Goal: Task Accomplishment & Management: Complete application form

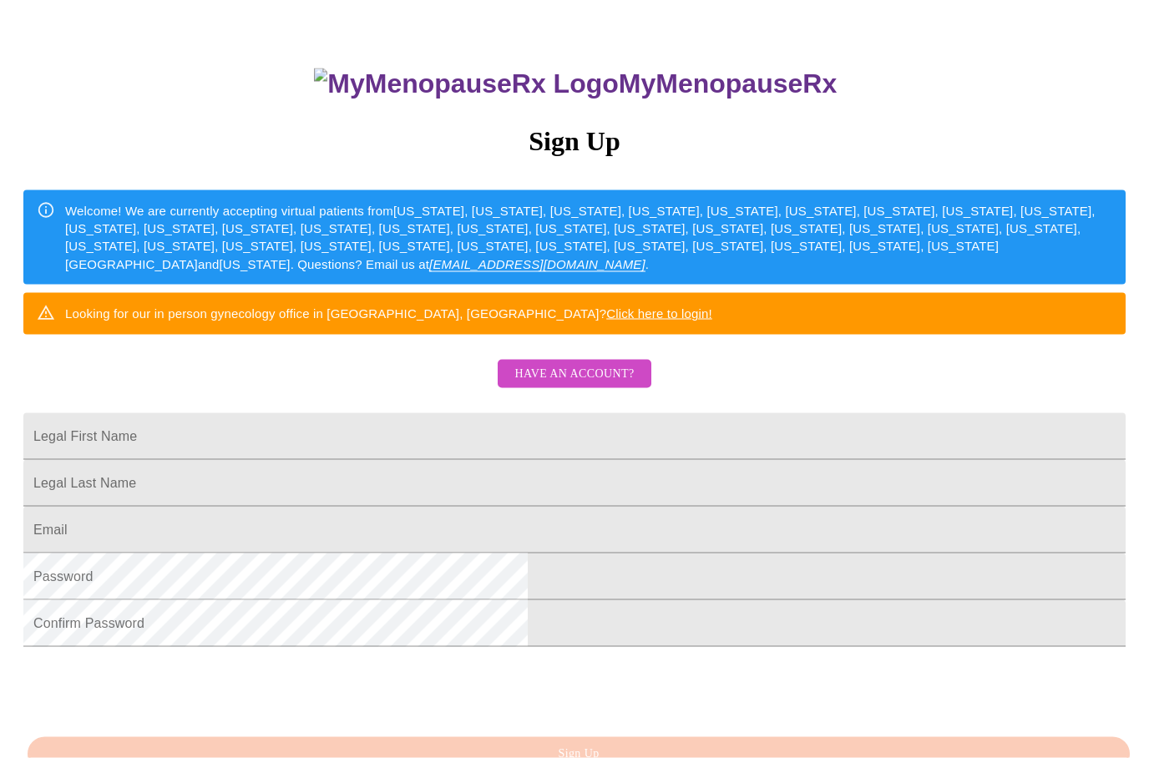
scroll to position [119, 0]
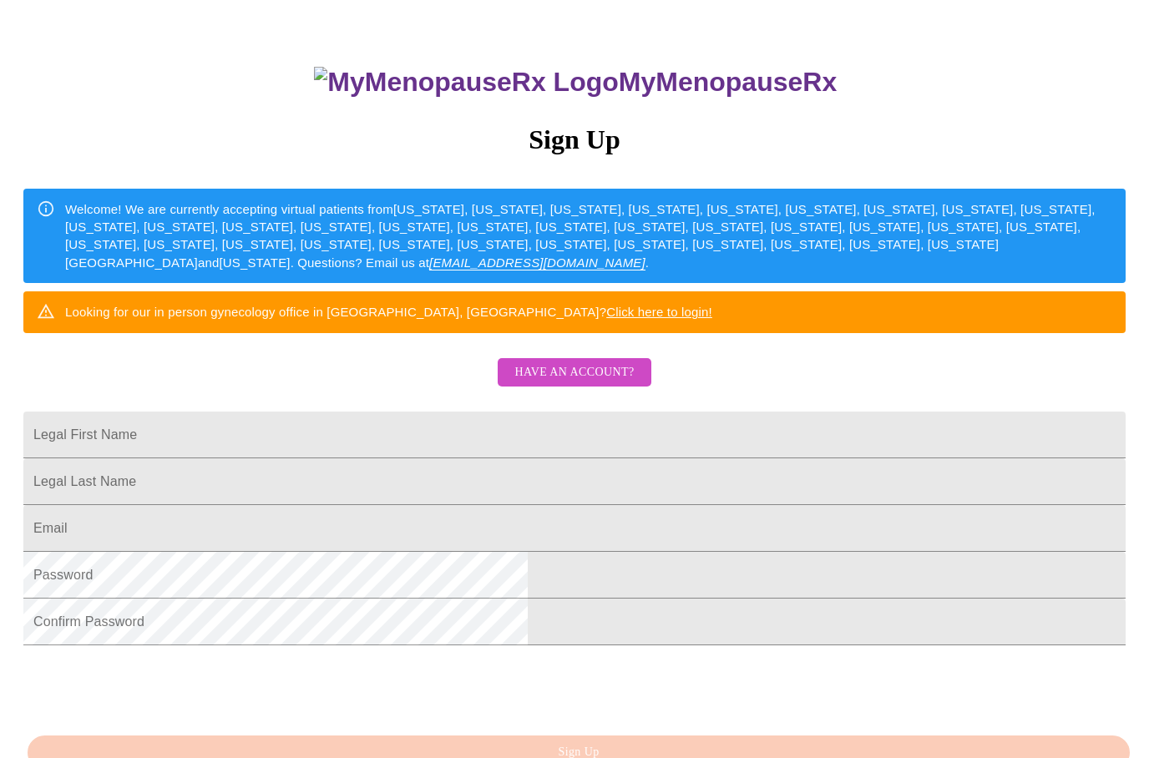
click at [604, 383] on span "Have an account?" at bounding box center [573, 372] width 119 height 21
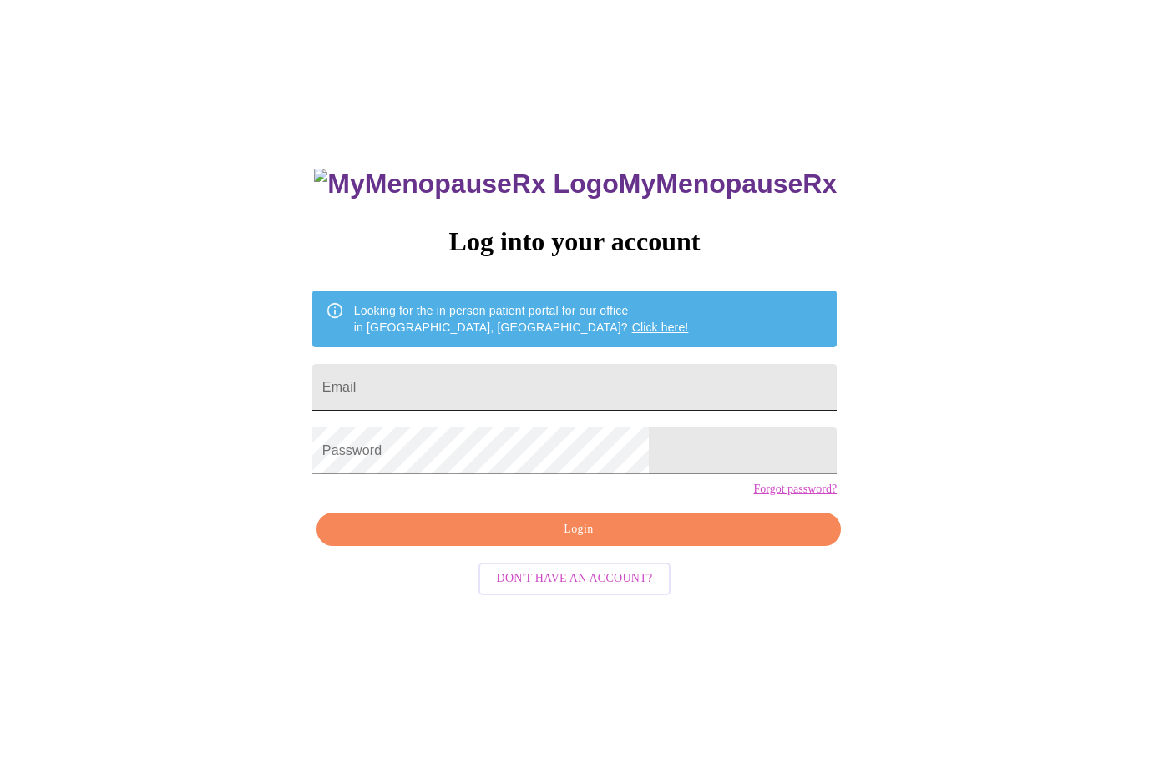
click at [472, 389] on input "Email" at bounding box center [574, 387] width 524 height 47
click at [600, 540] on span "Login" at bounding box center [579, 529] width 486 height 21
click at [513, 409] on input "Email" at bounding box center [574, 387] width 524 height 47
type input "[EMAIL_ADDRESS][DOMAIN_NAME]"
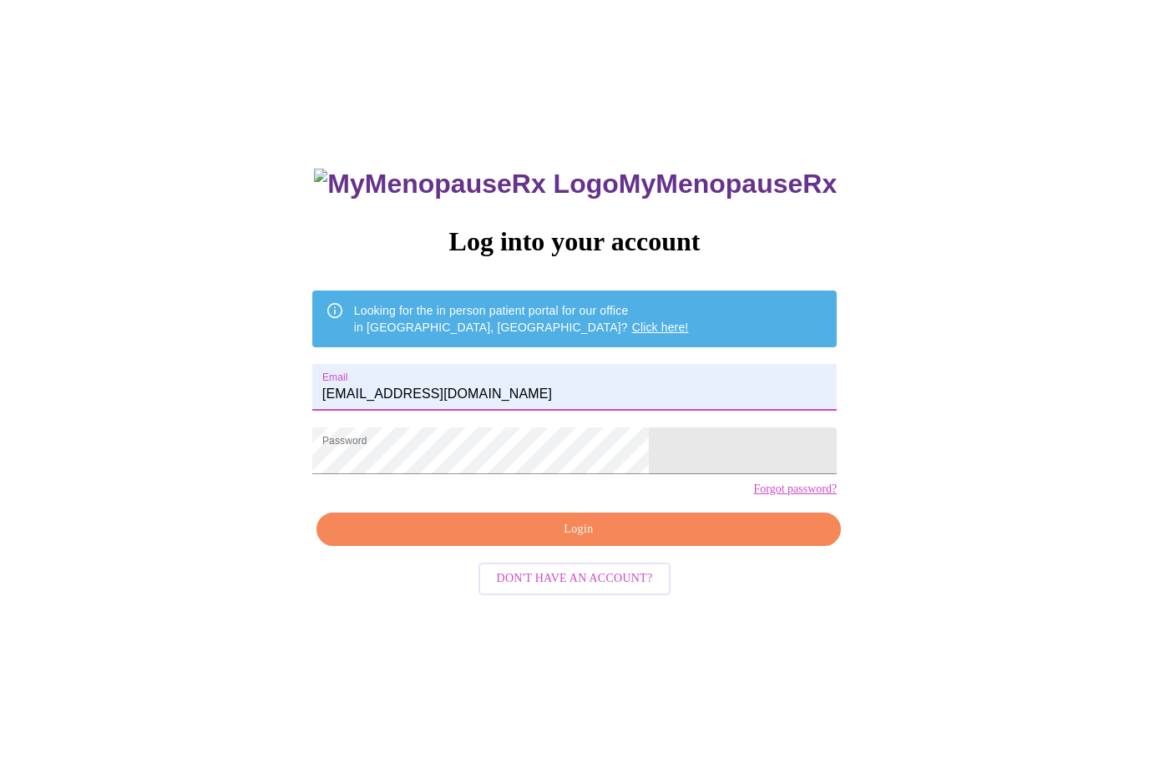
click at [594, 540] on span "Login" at bounding box center [579, 529] width 486 height 21
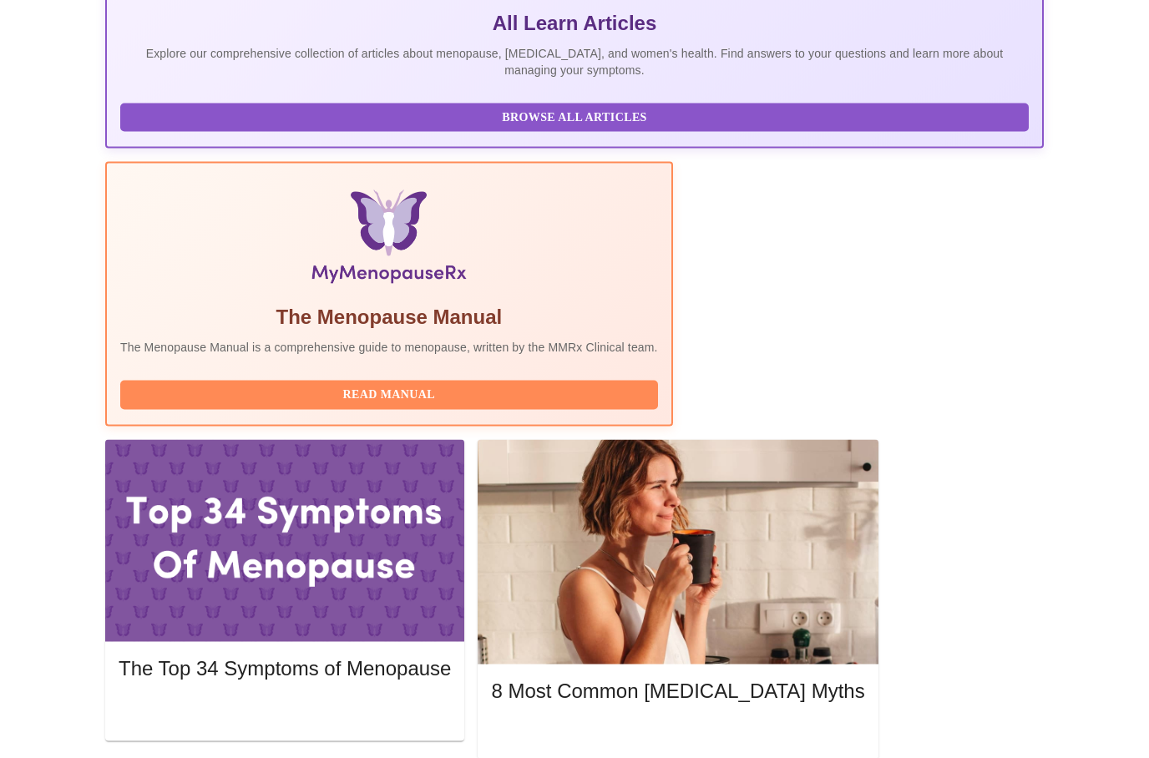
scroll to position [415, 0]
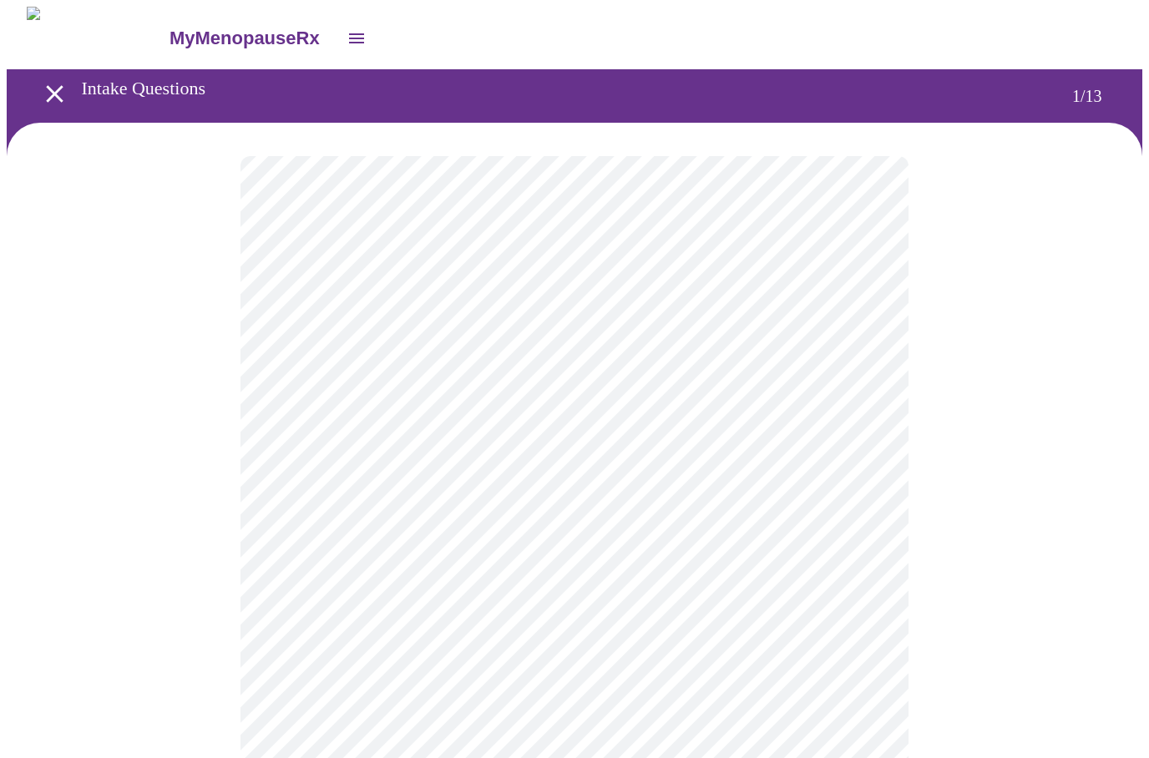
click at [880, 373] on body "MyMenopauseRx Intake Questions 1 / 13" at bounding box center [574, 773] width 1135 height 1532
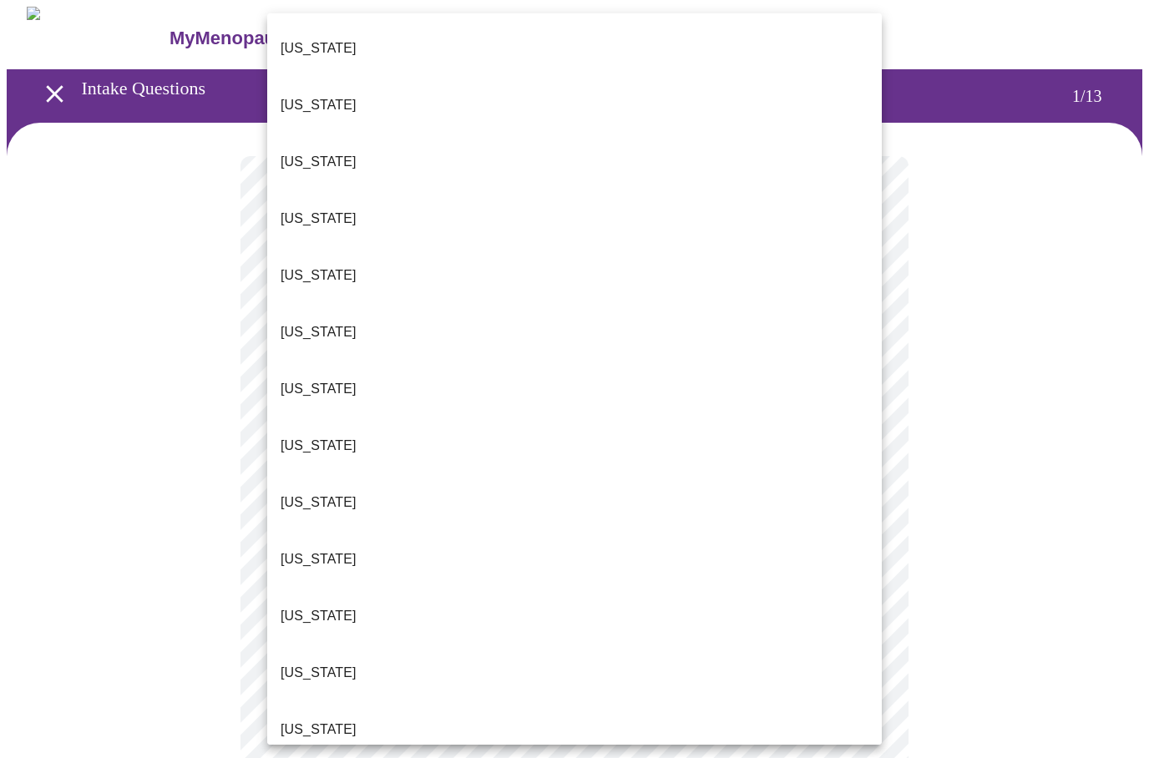
click at [316, 720] on p "[US_STATE]" at bounding box center [318, 730] width 76 height 20
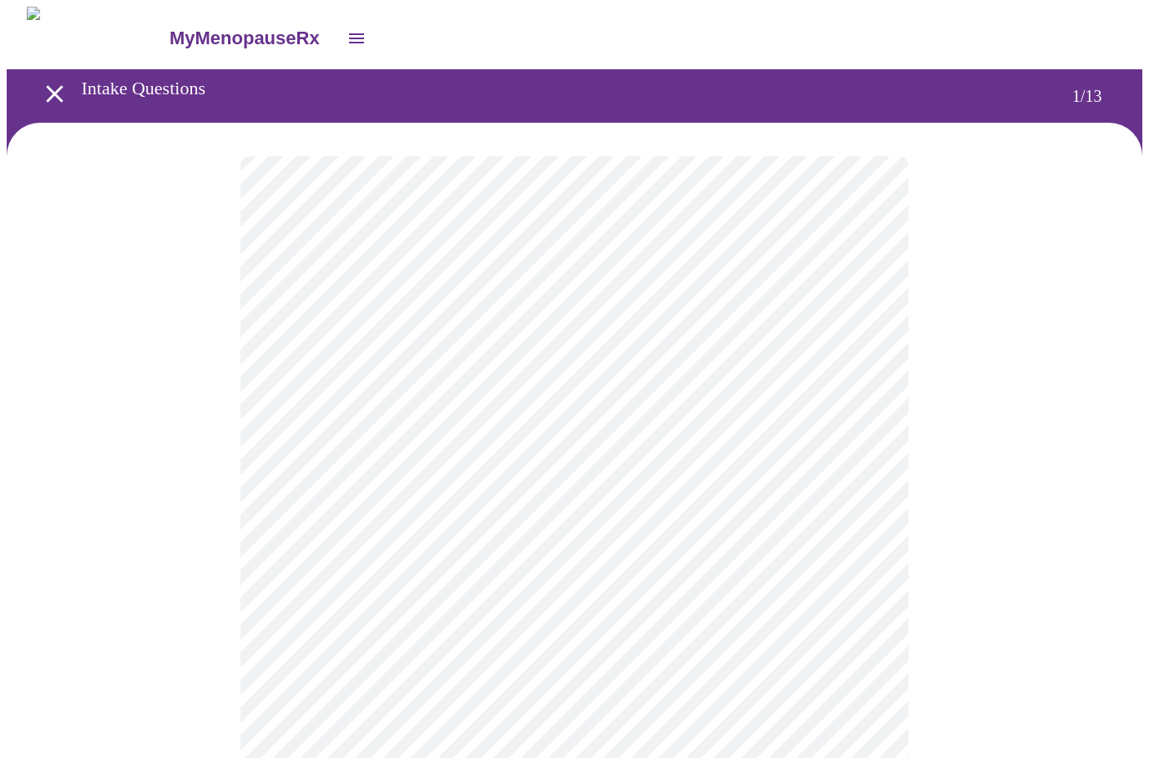
click at [879, 502] on body "MyMenopauseRx Intake Questions 1 / 13" at bounding box center [574, 768] width 1135 height 1523
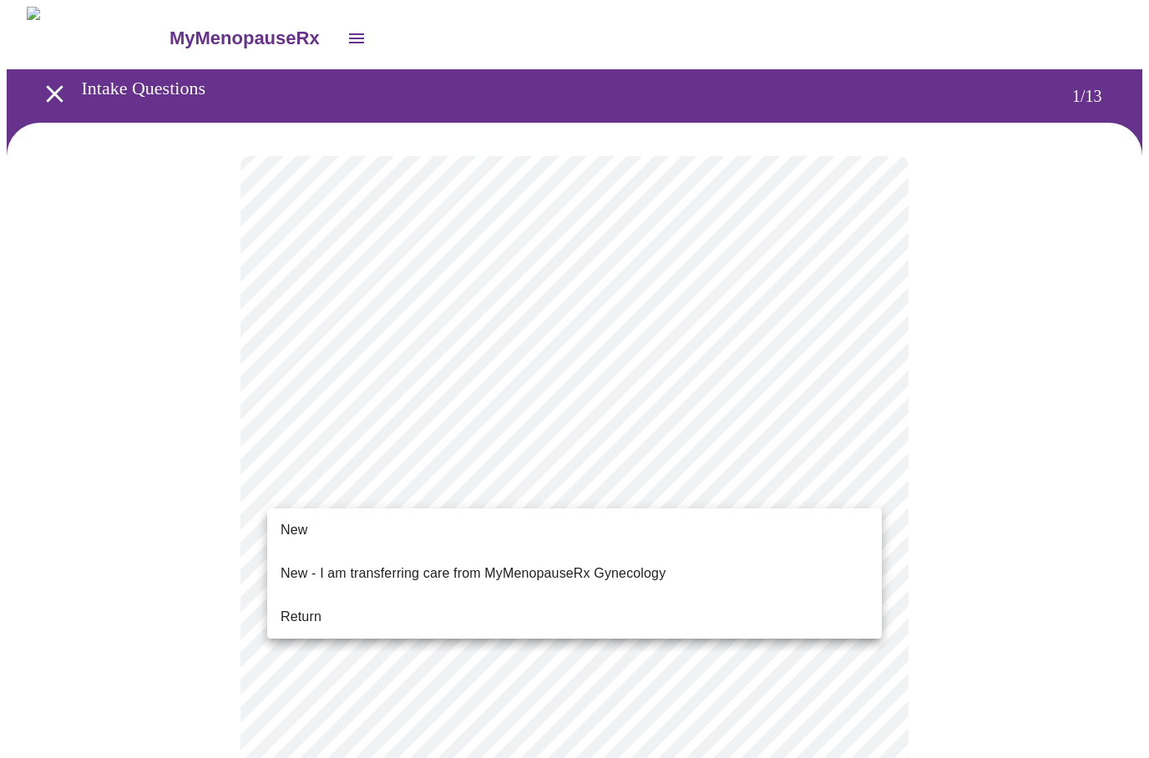
click at [318, 608] on span "Return" at bounding box center [300, 617] width 41 height 20
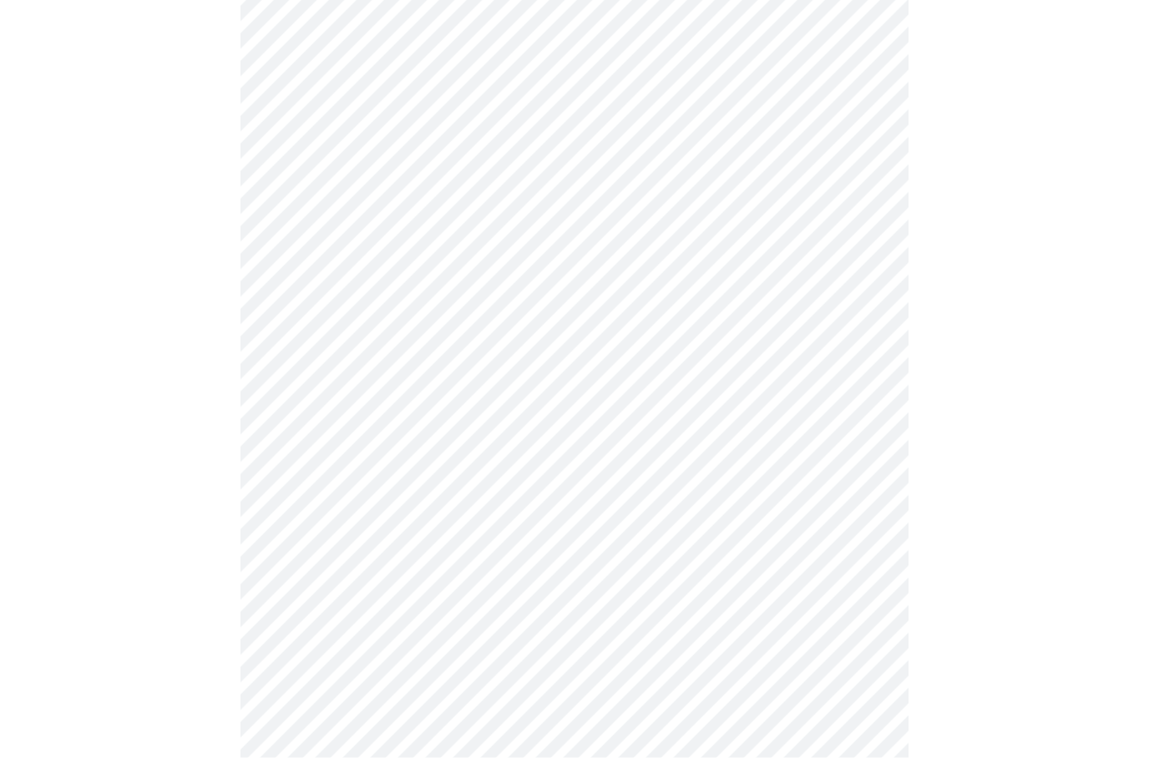
scroll to position [675, 0]
click at [874, 616] on body "MyMenopauseRx Intake Questions 1 / 13" at bounding box center [574, 81] width 1135 height 1500
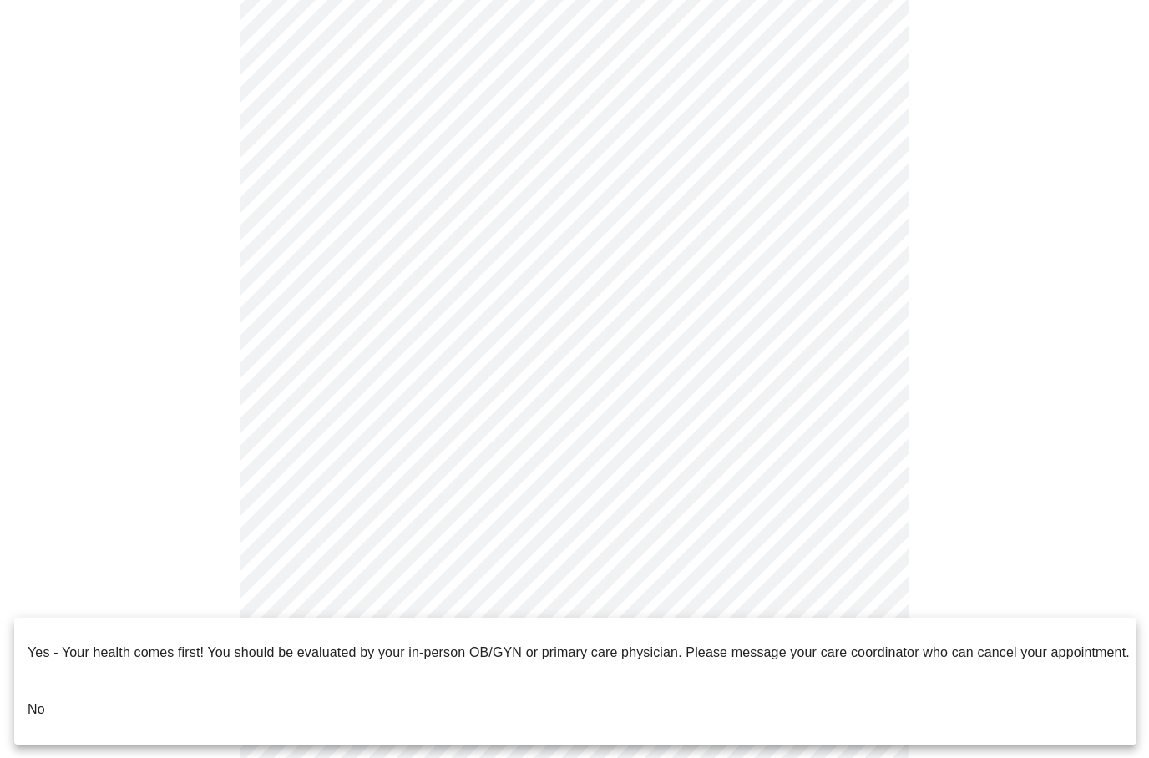
click at [42, 695] on span "No" at bounding box center [37, 709] width 18 height 47
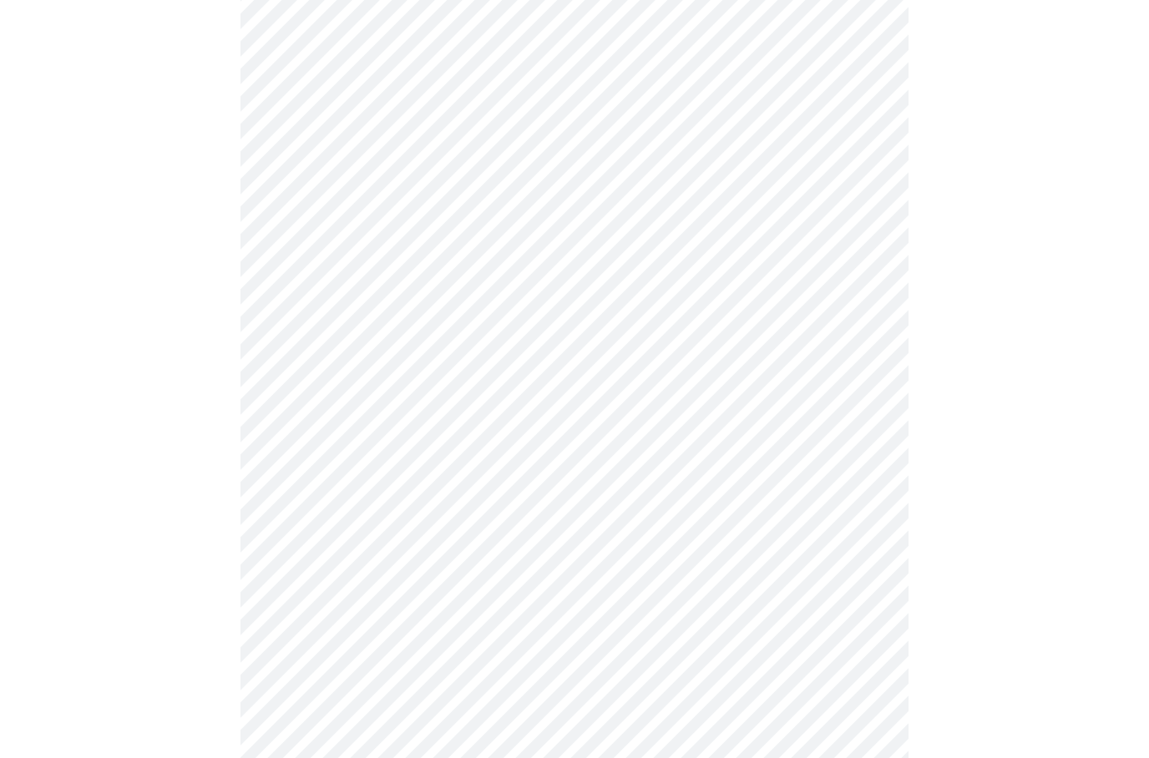
scroll to position [0, 0]
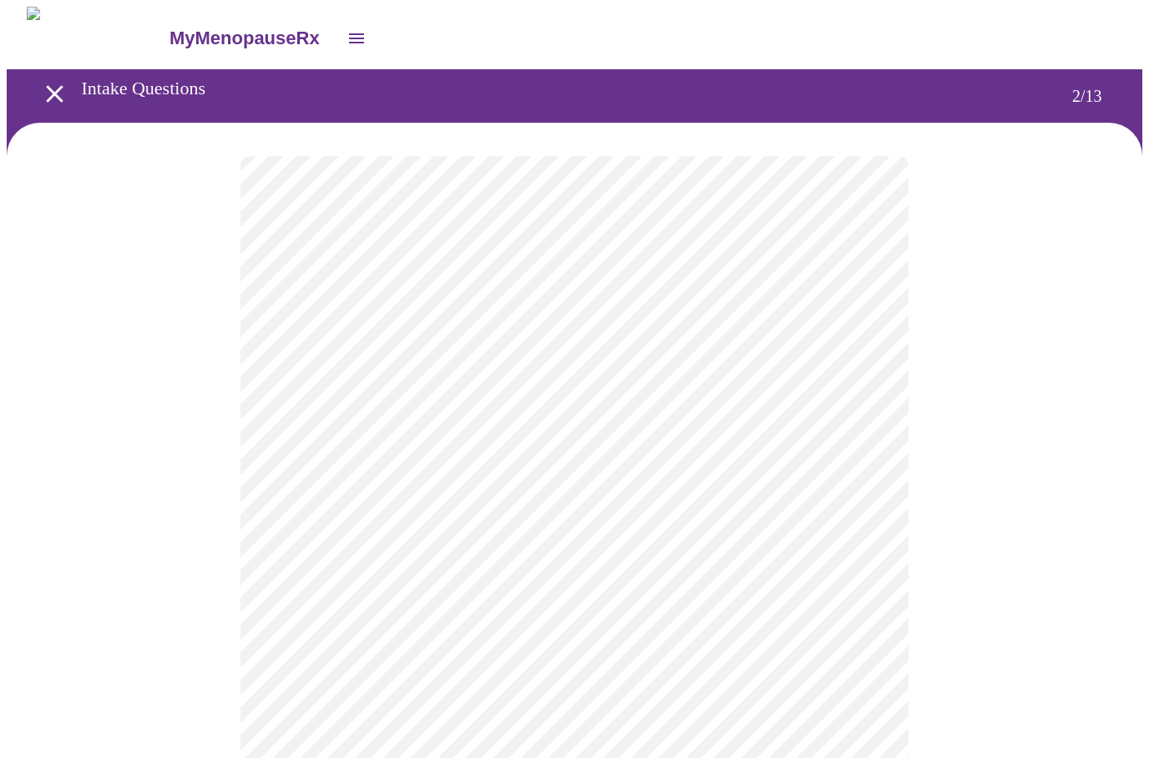
click at [877, 358] on body "MyMenopauseRx Intake Questions 2 / 13" at bounding box center [574, 507] width 1135 height 1001
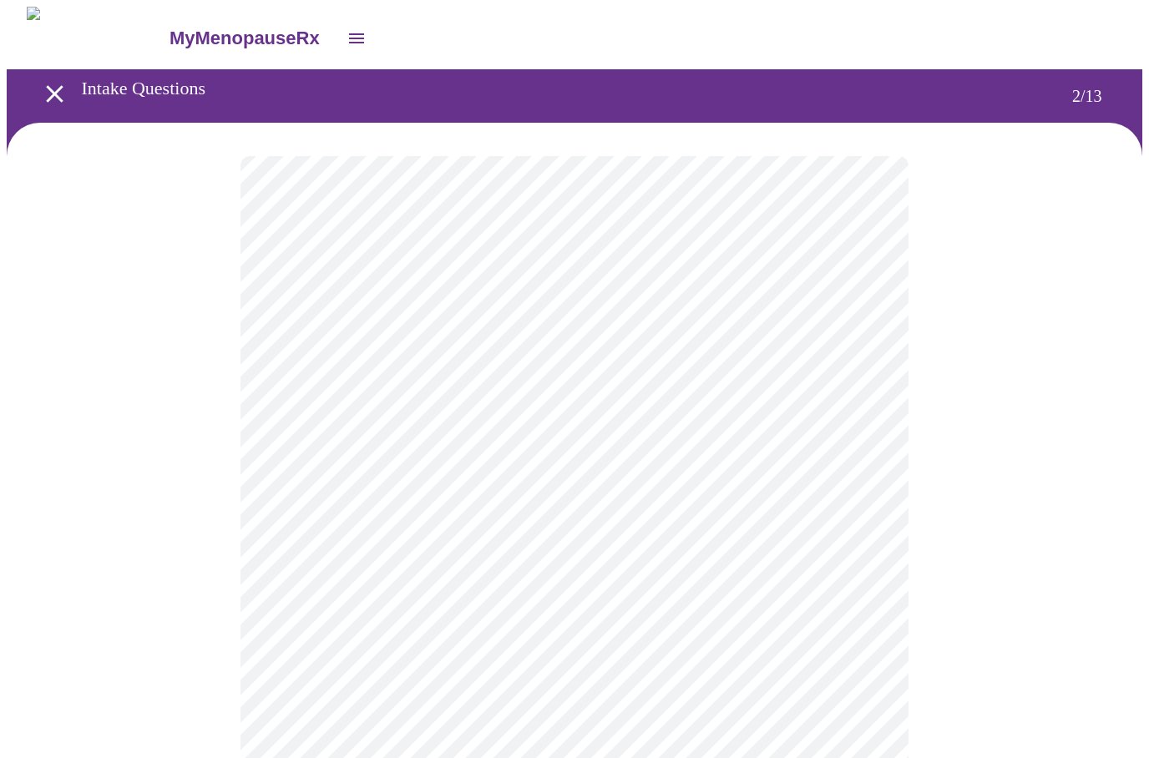
click at [879, 515] on body "MyMenopauseRx Intake Questions 2 / 13" at bounding box center [574, 503] width 1135 height 992
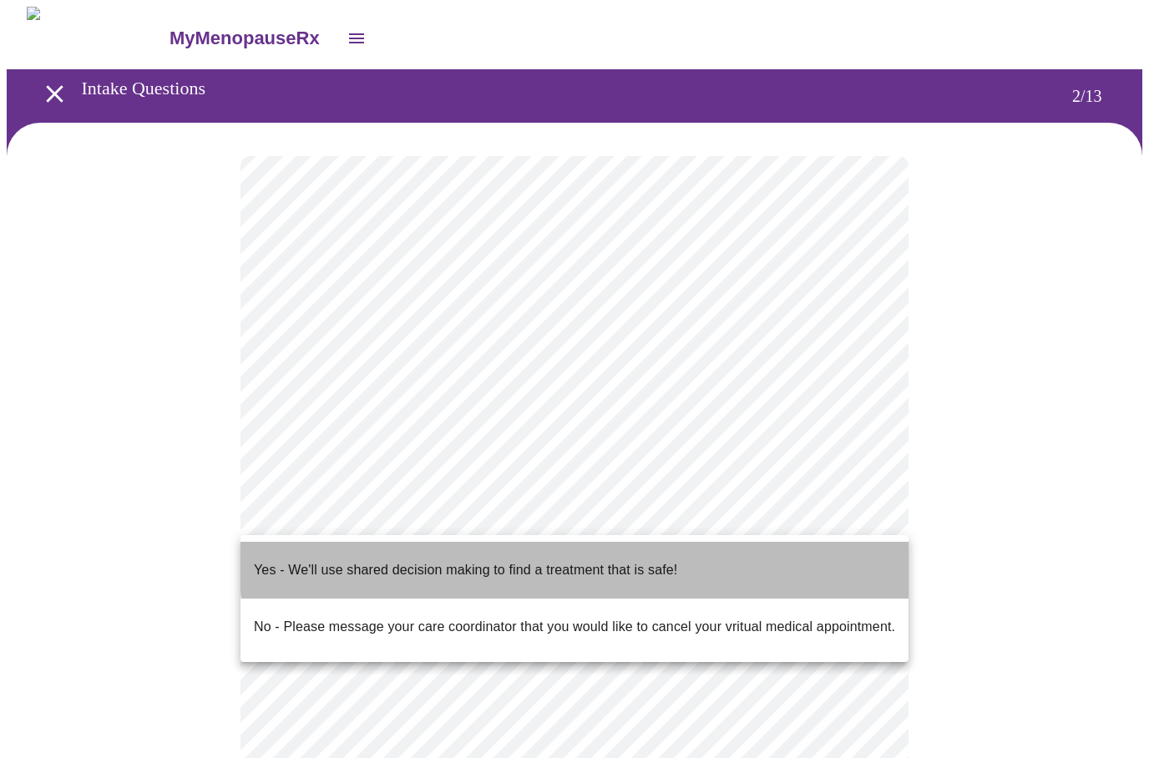
click at [667, 560] on p "Yes - We'll use shared decision making to find a treatment that is safe!" at bounding box center [465, 570] width 423 height 20
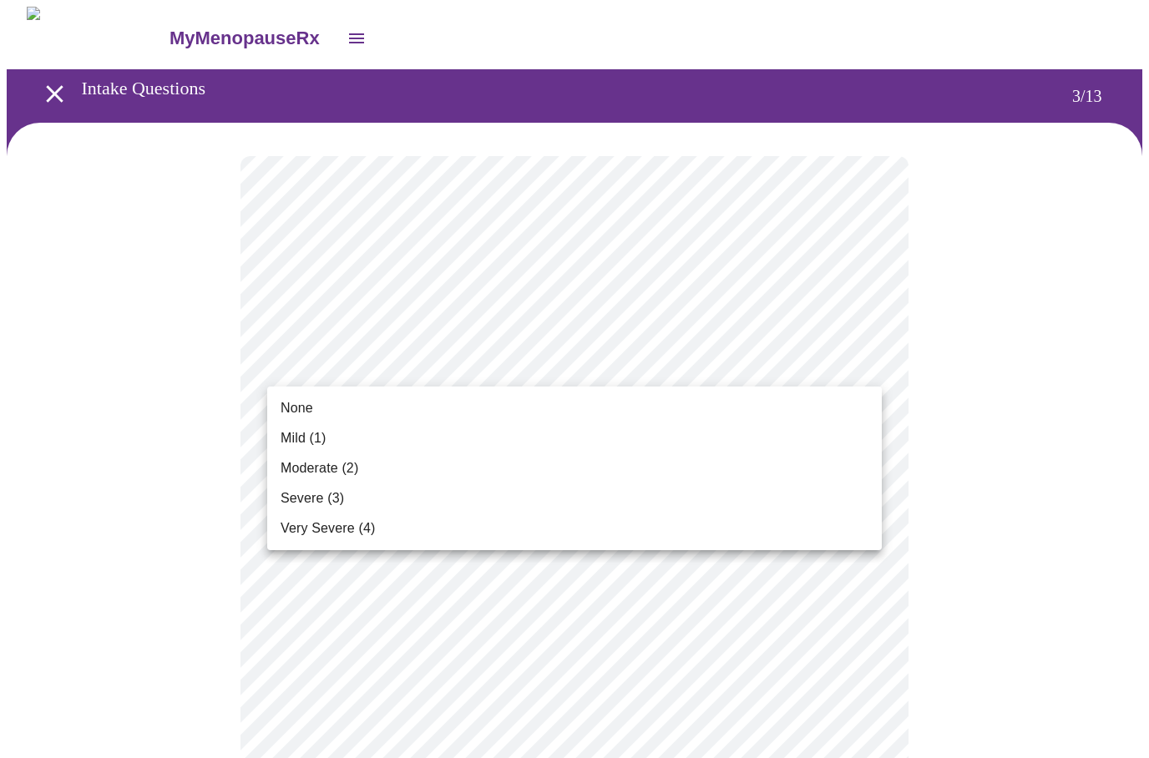
click at [310, 408] on span "None" at bounding box center [296, 408] width 33 height 20
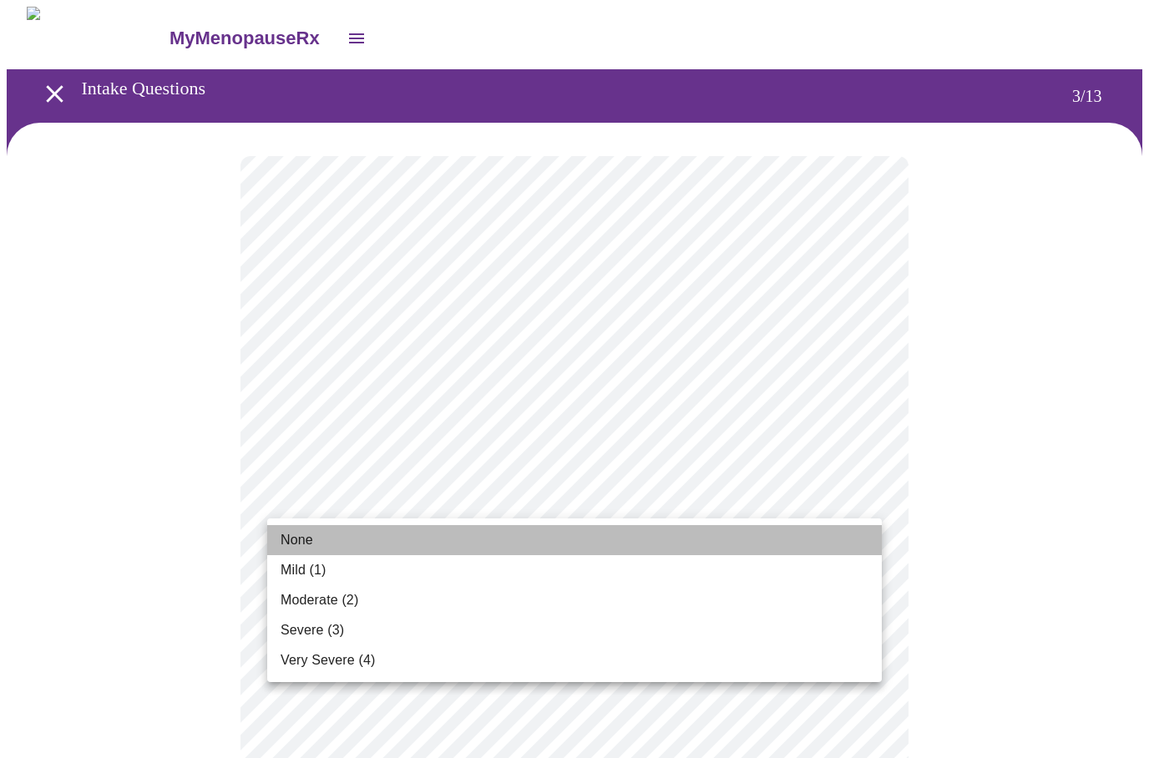
click at [306, 539] on span "None" at bounding box center [296, 540] width 33 height 20
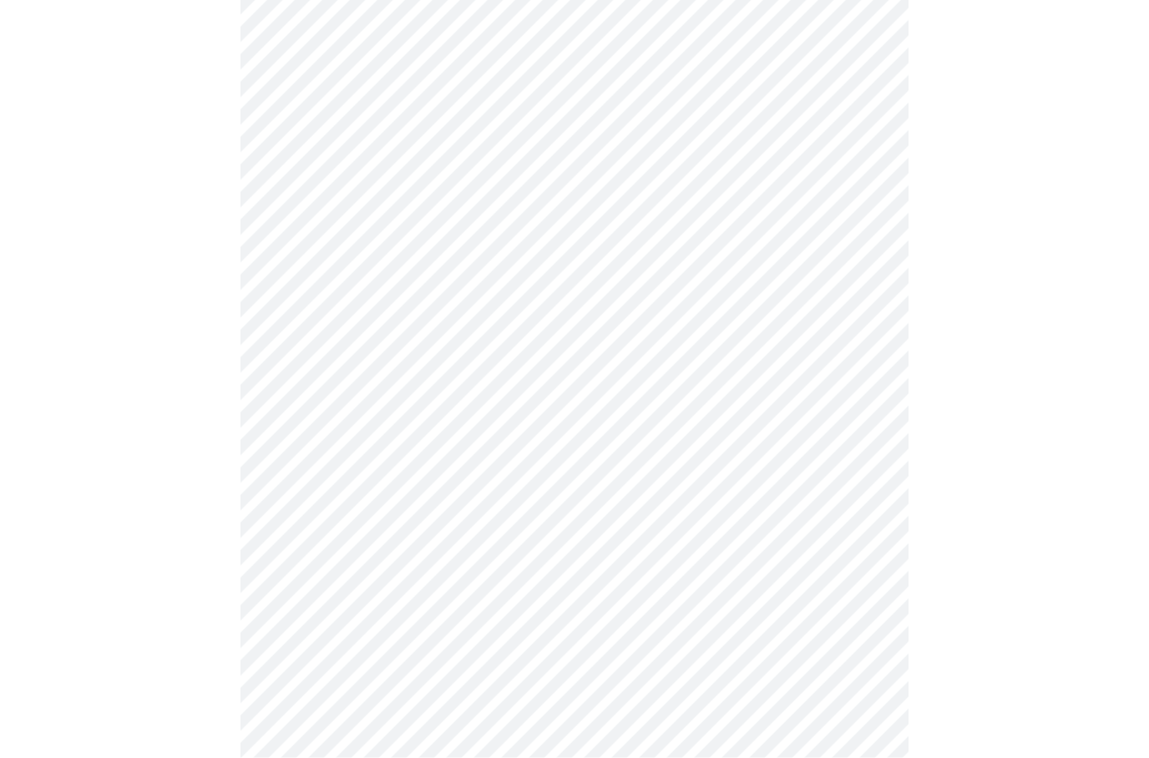
scroll to position [207, 0]
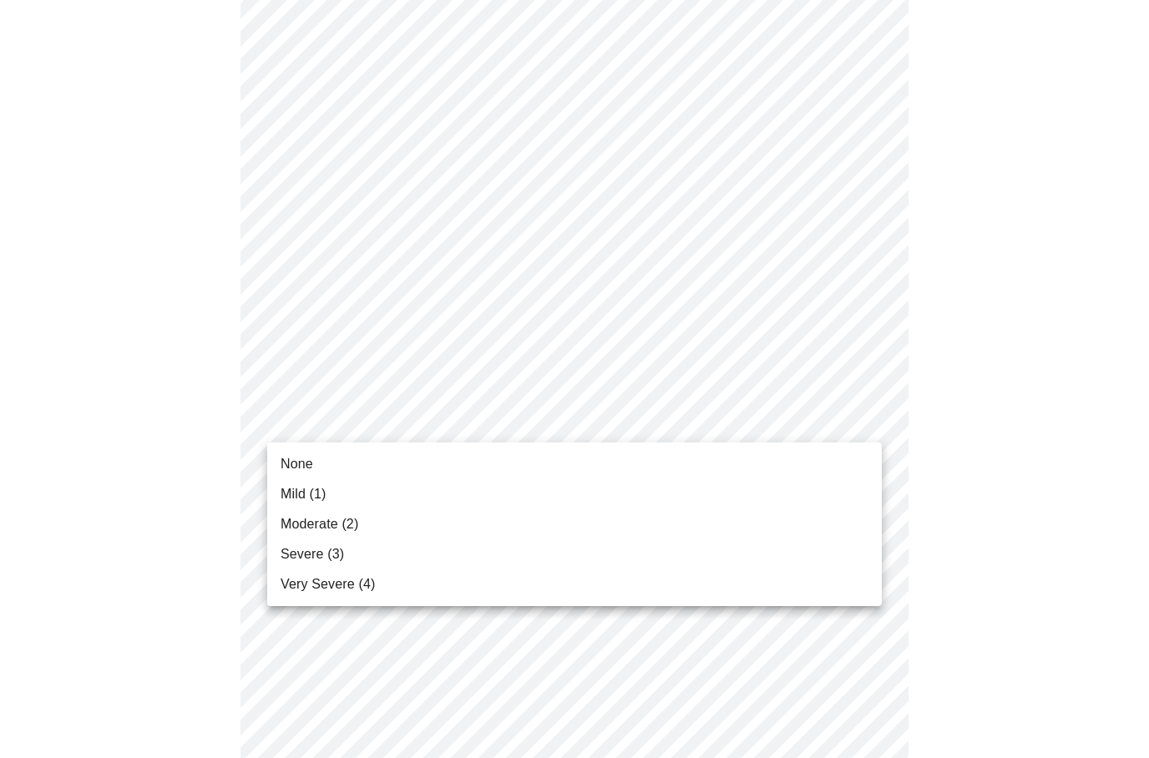
click at [309, 454] on span "None" at bounding box center [296, 464] width 33 height 20
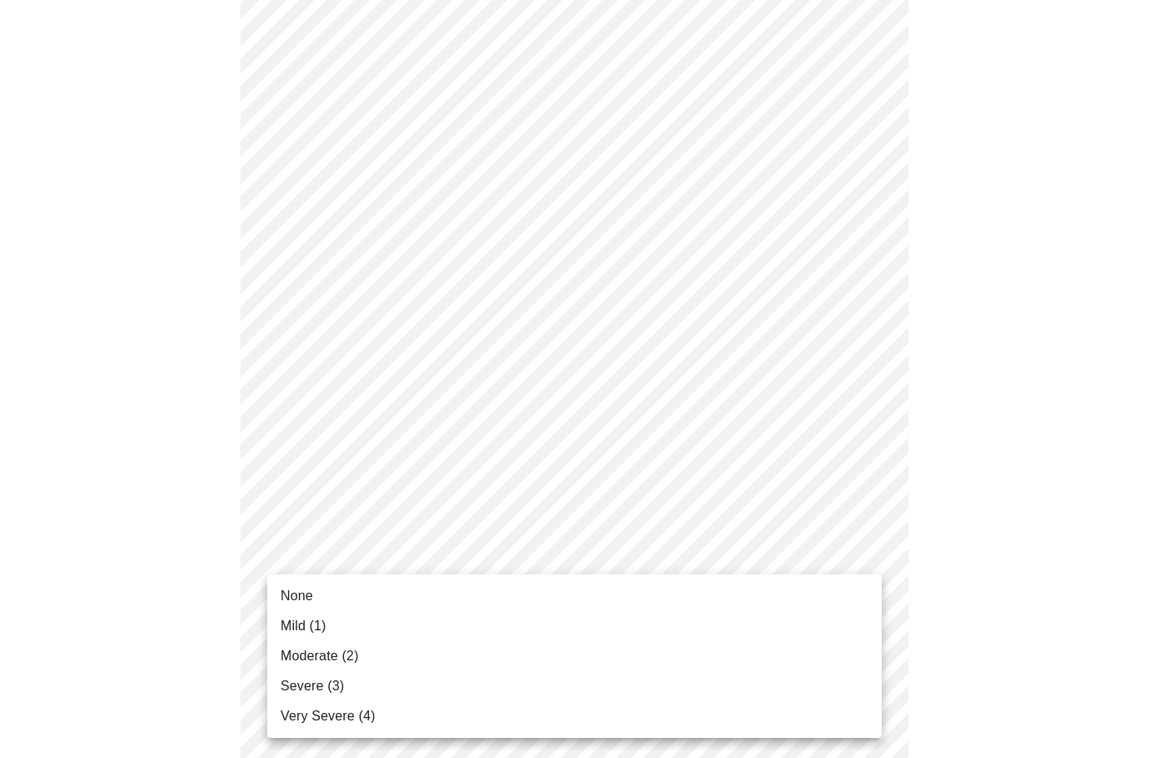
click at [338, 654] on span "Moderate (2)" at bounding box center [319, 656] width 78 height 20
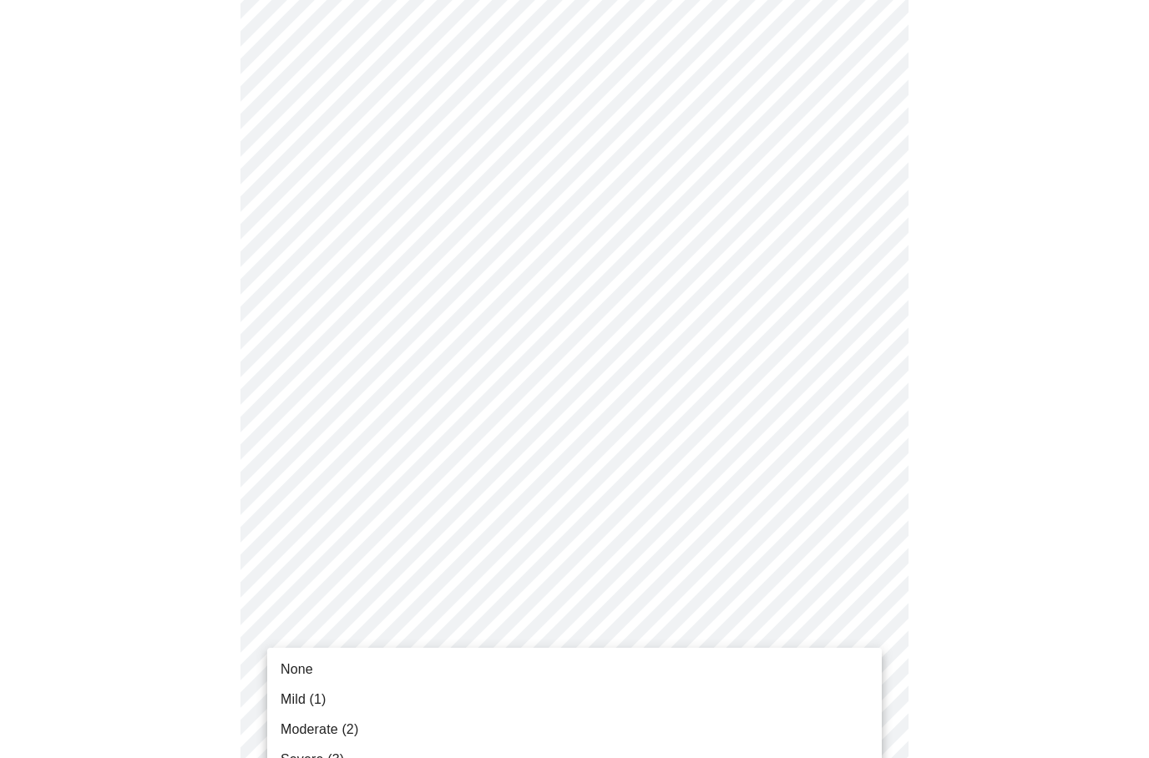
click at [316, 662] on li "None" at bounding box center [574, 669] width 614 height 30
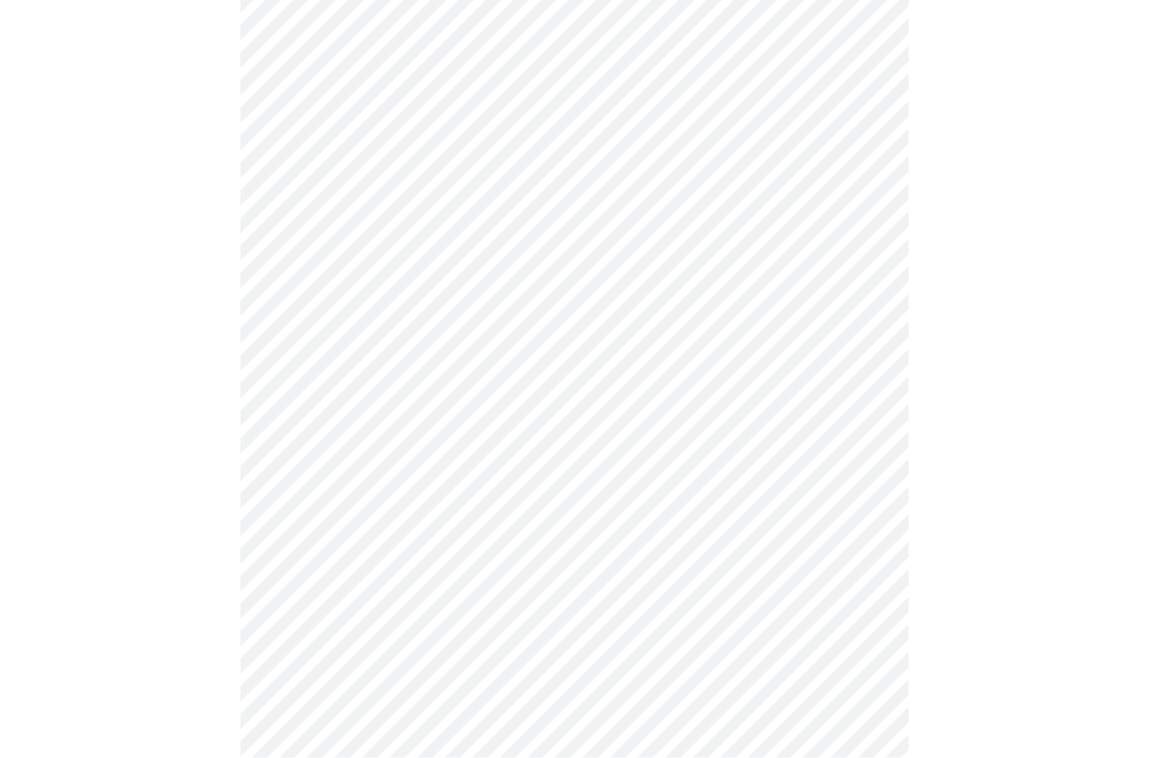
scroll to position [576, 0]
click at [879, 420] on body "MyMenopauseRx Intake Questions 3 / 13" at bounding box center [574, 480] width 1135 height 2099
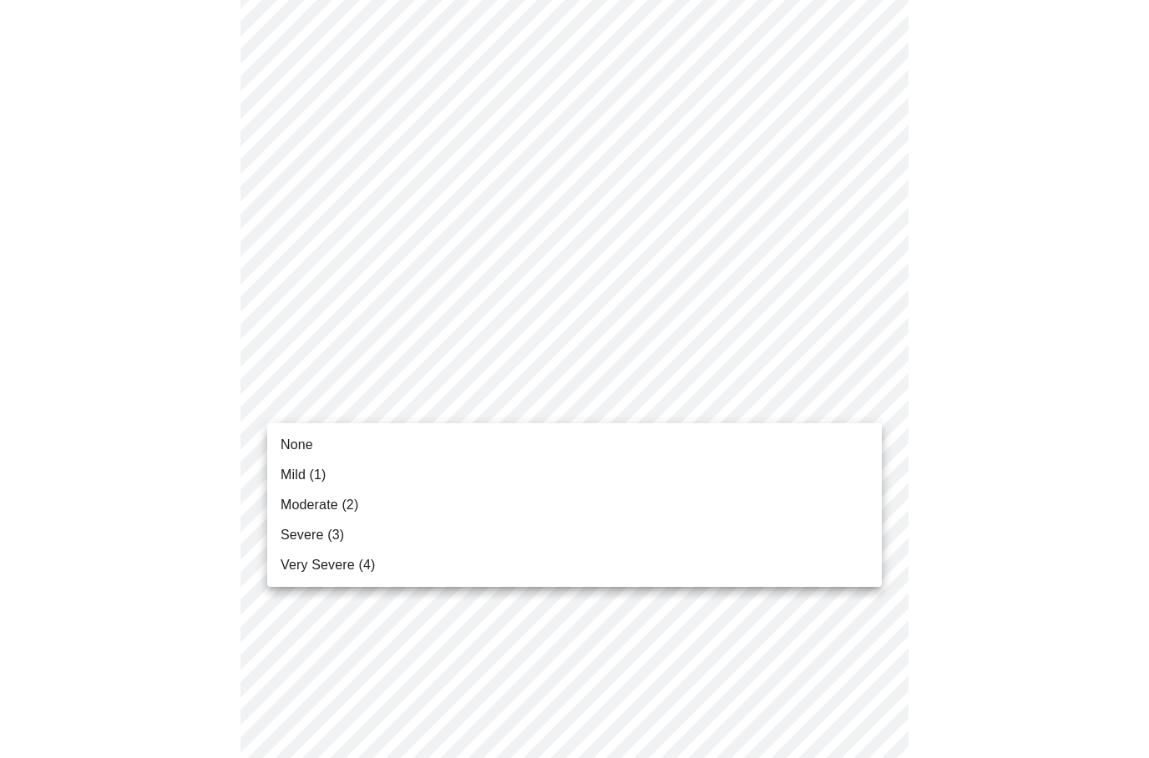
click at [345, 511] on span "Moderate (2)" at bounding box center [319, 505] width 78 height 20
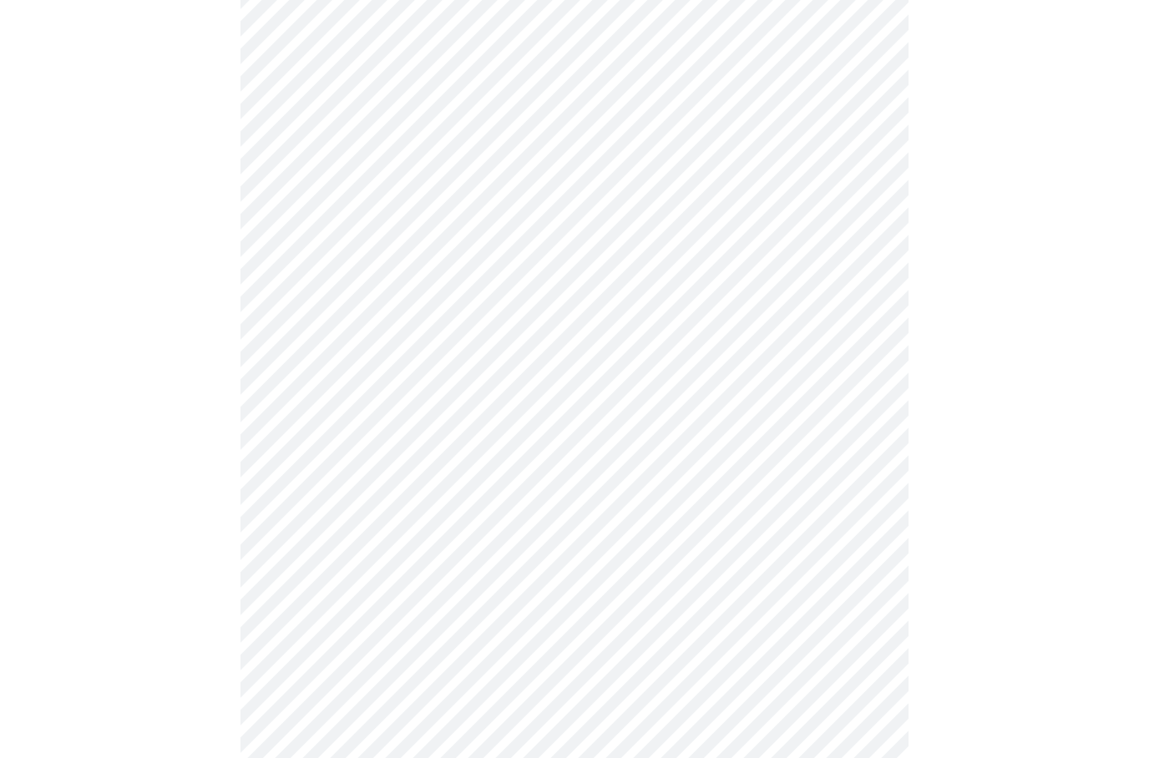
click at [879, 541] on body "MyMenopauseRx Intake Questions 3 / 13" at bounding box center [574, 469] width 1135 height 2076
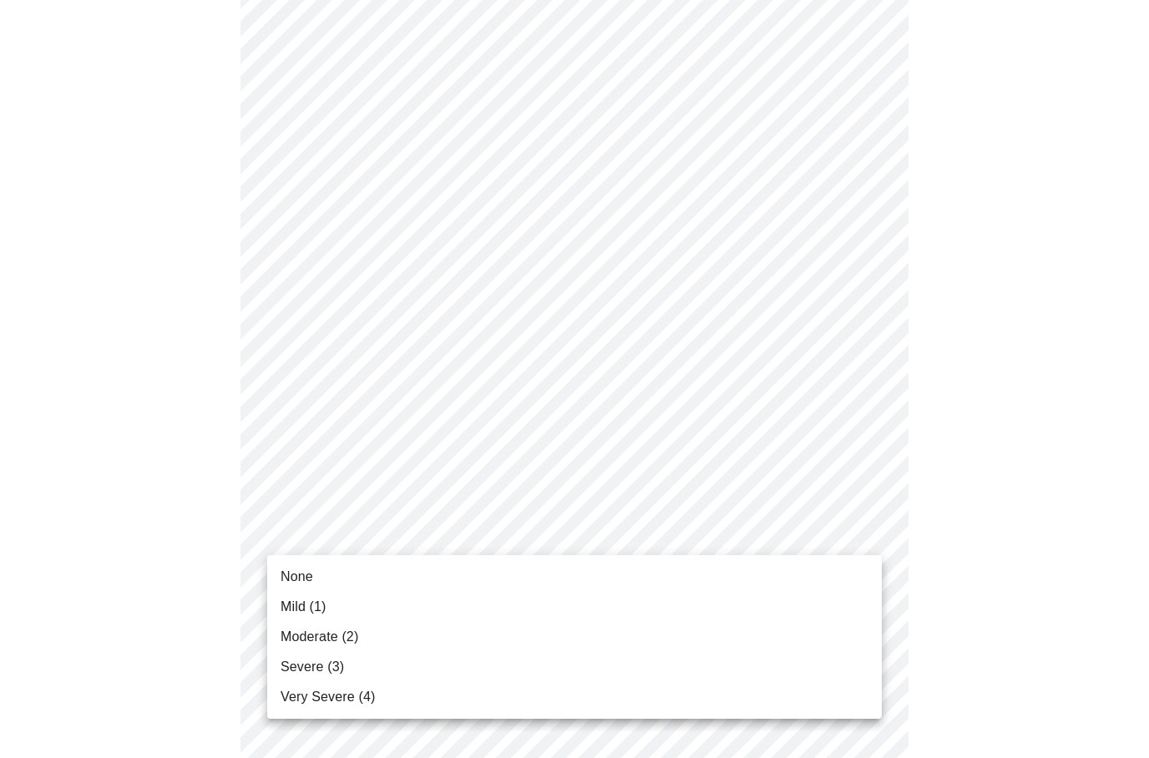
click at [305, 604] on span "Mild (1)" at bounding box center [303, 607] width 46 height 20
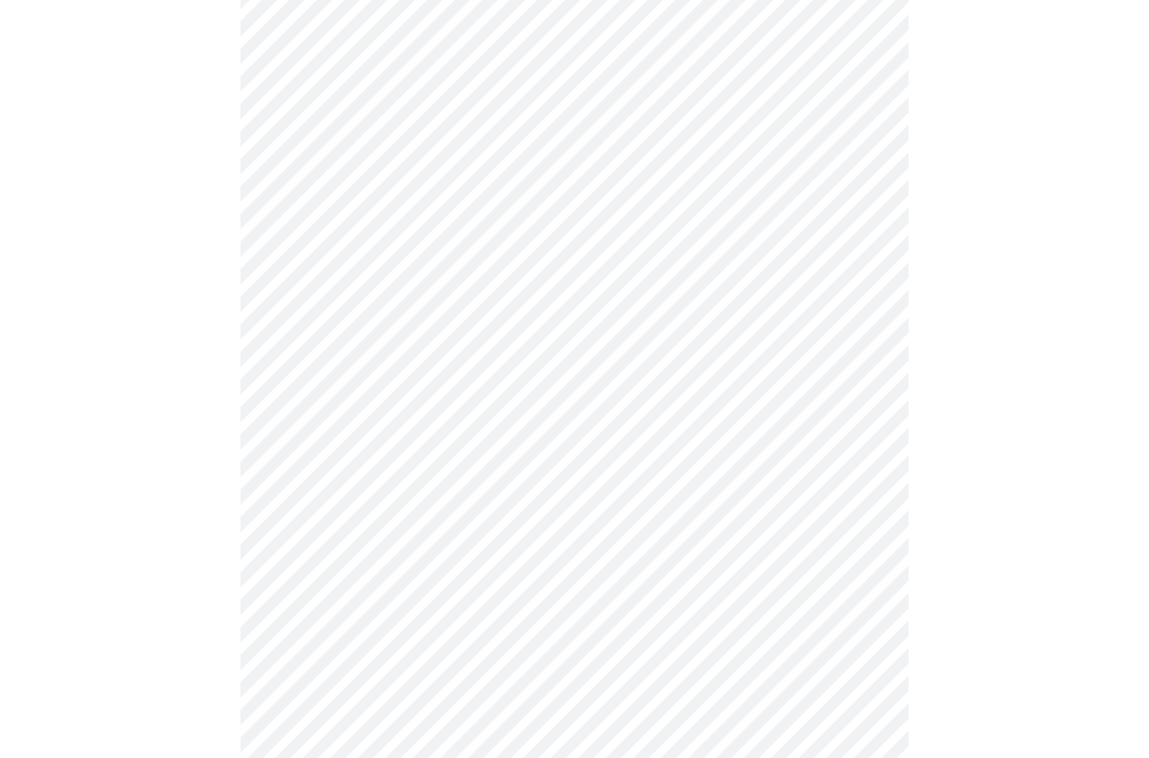
click at [881, 675] on body "MyMenopauseRx Intake Questions 3 / 13" at bounding box center [574, 458] width 1135 height 2054
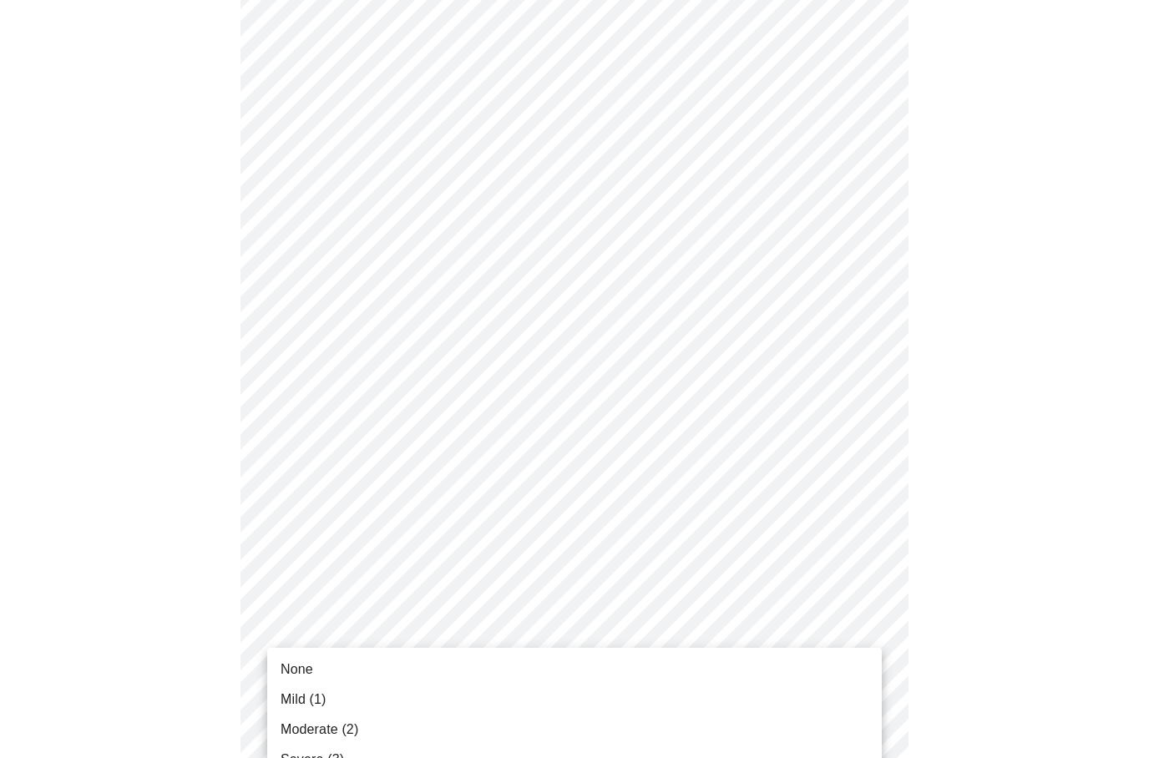
click at [315, 694] on span "Mild (1)" at bounding box center [303, 700] width 46 height 20
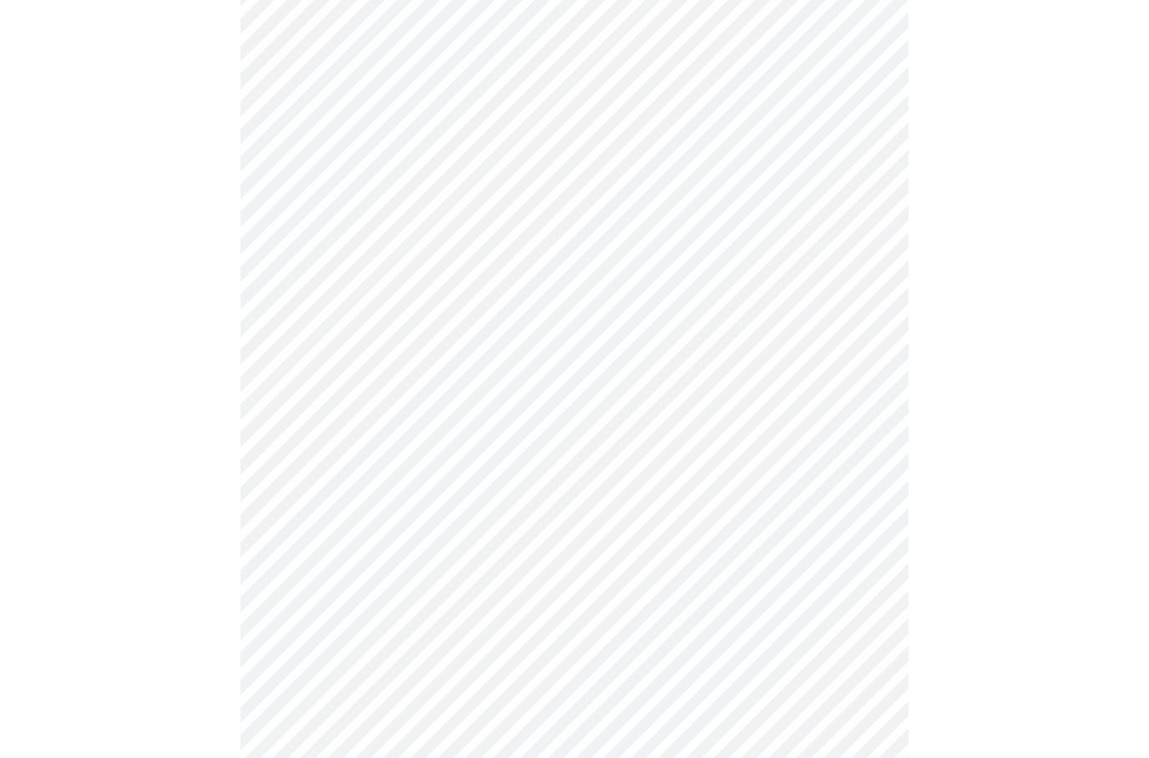
scroll to position [1068, 0]
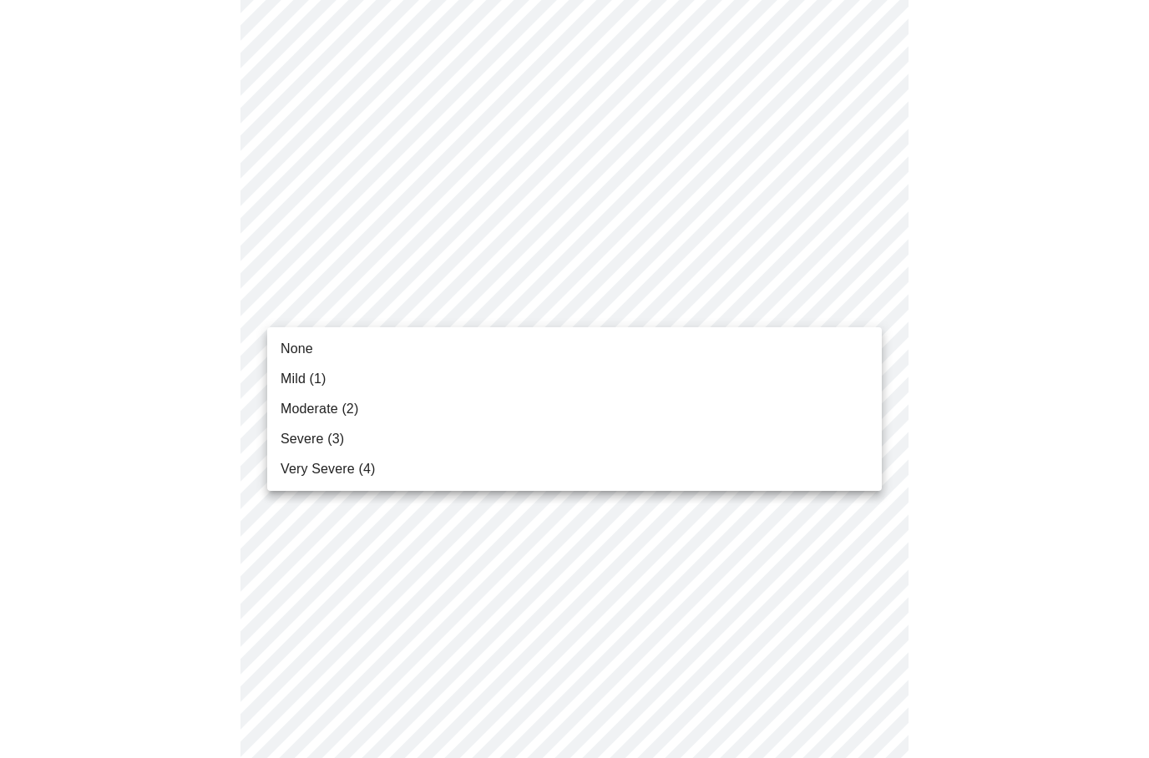
click at [313, 339] on li "None" at bounding box center [574, 349] width 614 height 30
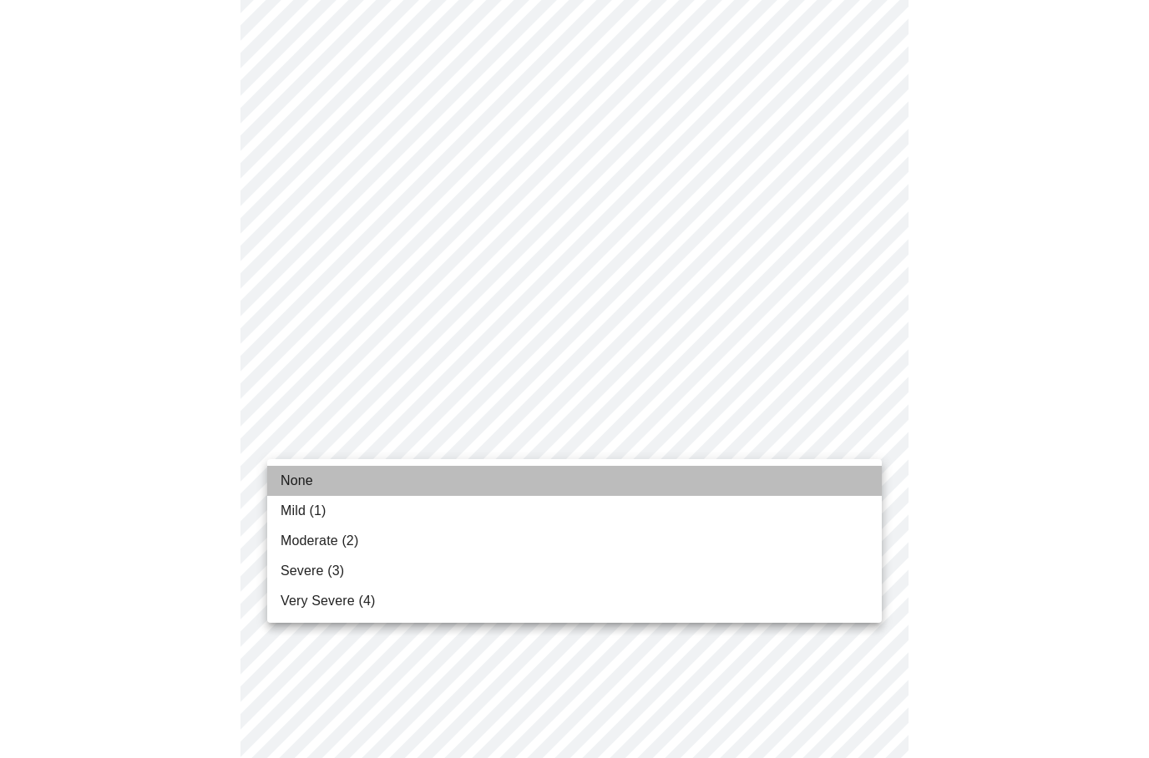
click at [310, 480] on span "None" at bounding box center [296, 481] width 33 height 20
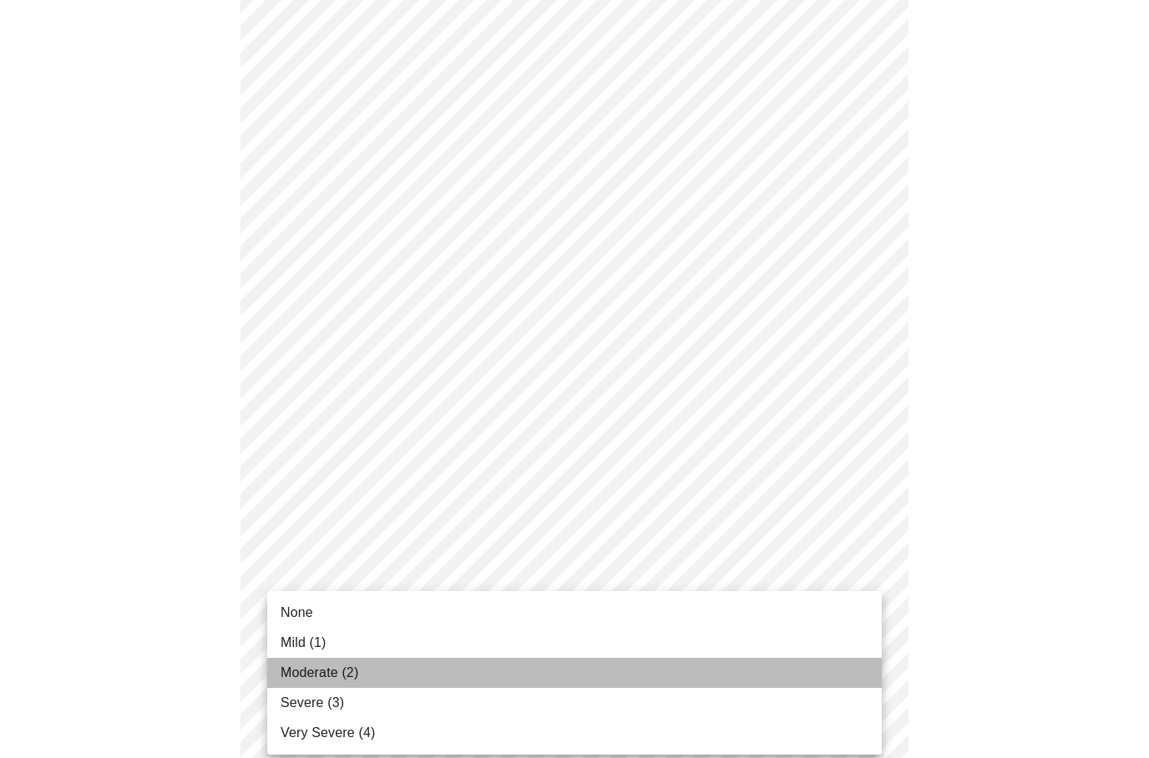
click at [342, 674] on span "Moderate (2)" at bounding box center [319, 673] width 78 height 20
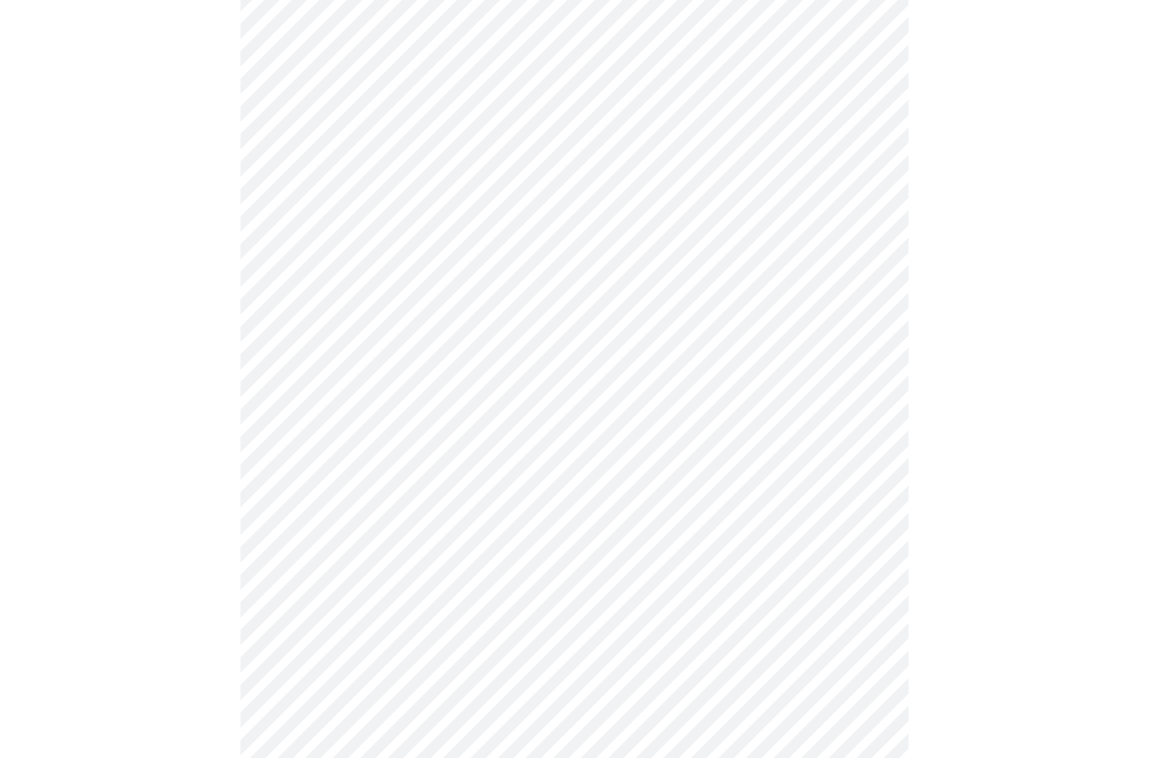
scroll to position [768, 0]
click at [869, 268] on body "MyMenopauseRx Intake Questions 4 / 13" at bounding box center [574, 61] width 1135 height 1644
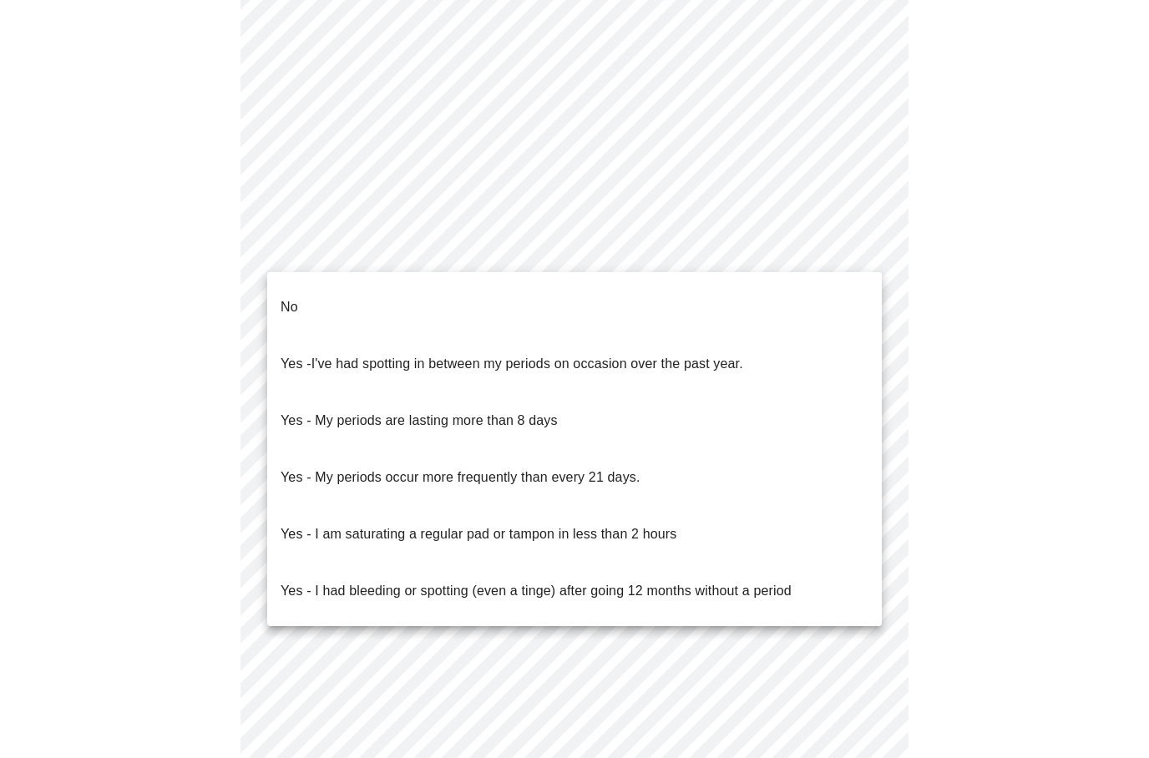
click at [308, 283] on li "No" at bounding box center [574, 307] width 614 height 57
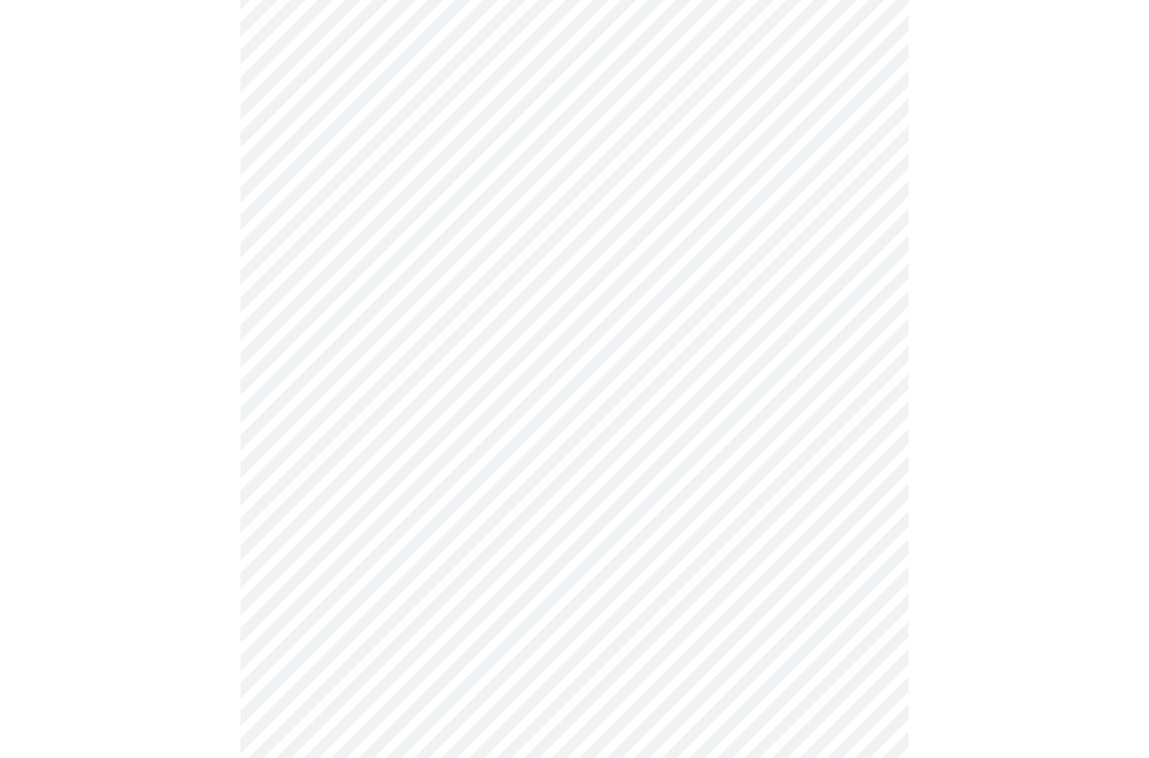
click at [879, 380] on body "MyMenopauseRx Intake Questions 4 / 13" at bounding box center [574, 56] width 1135 height 1634
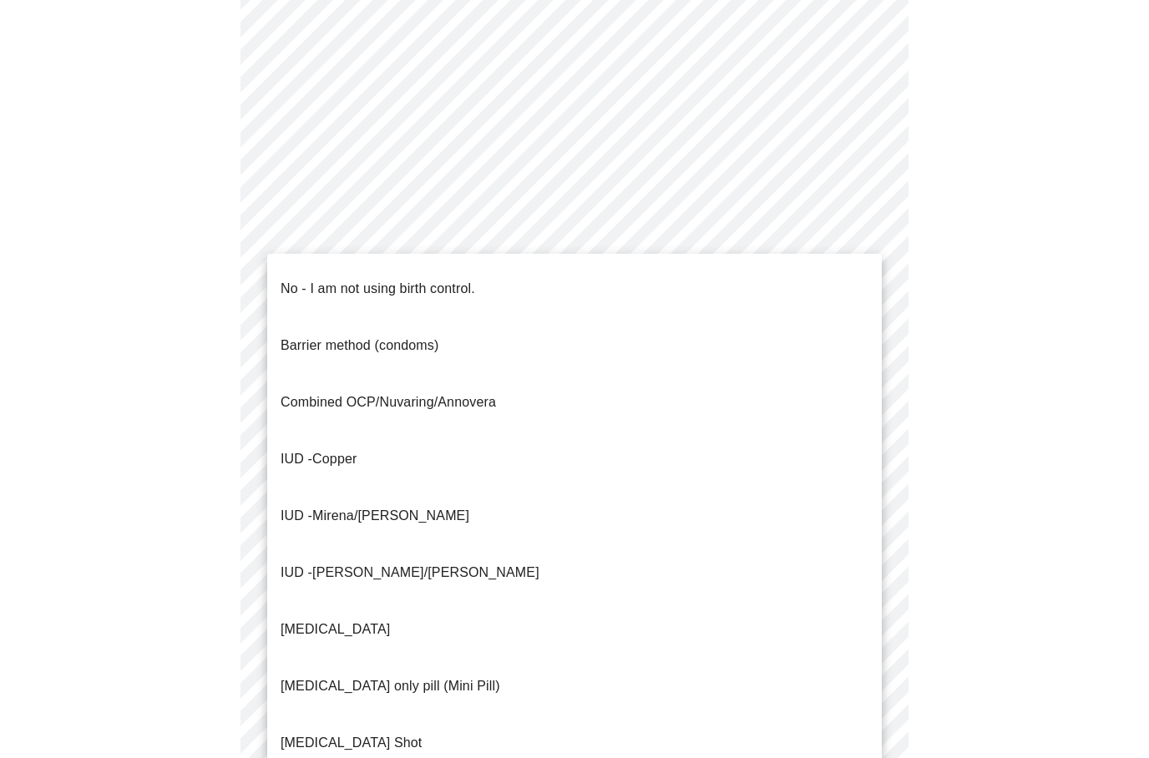
click at [481, 273] on li "No - I am not using birth control." at bounding box center [574, 288] width 614 height 57
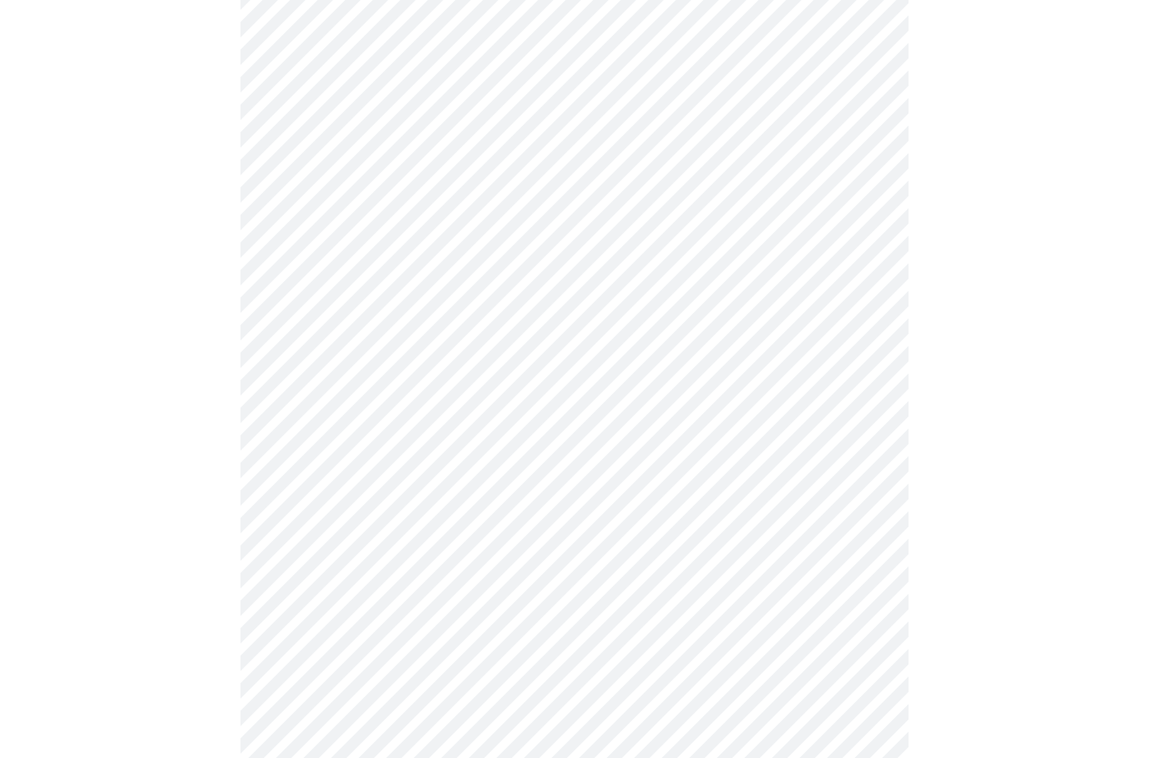
click at [881, 506] on body "MyMenopauseRx Intake Questions 4 / 13" at bounding box center [574, 51] width 1135 height 1625
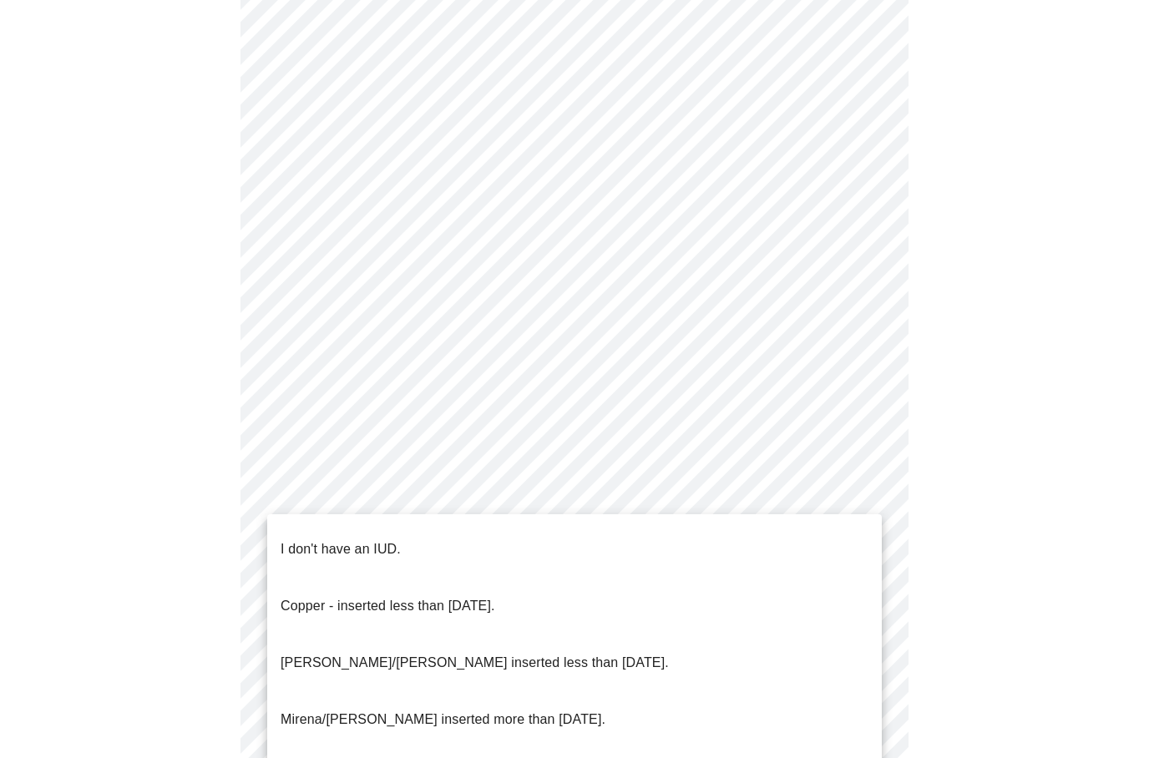
click at [371, 548] on span "I don't have an IUD." at bounding box center [340, 549] width 120 height 47
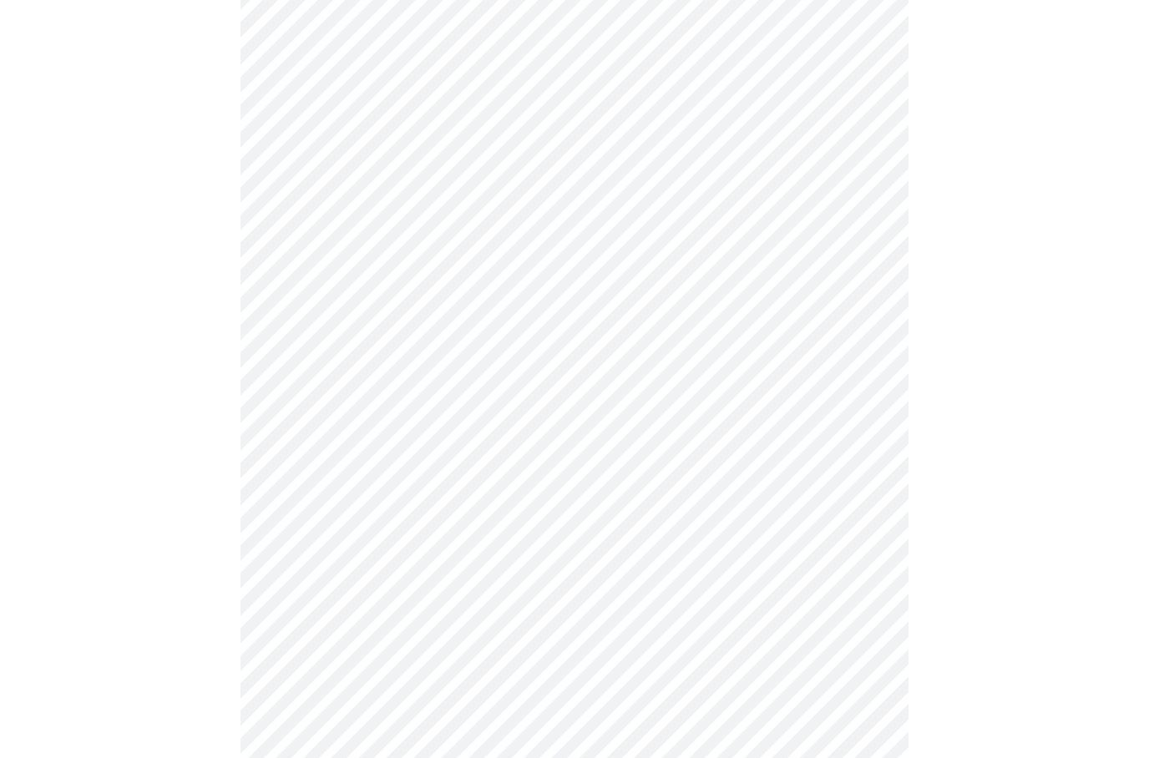
click at [865, 613] on body "MyMenopauseRx Intake Questions 4 / 13" at bounding box center [574, 47] width 1135 height 1616
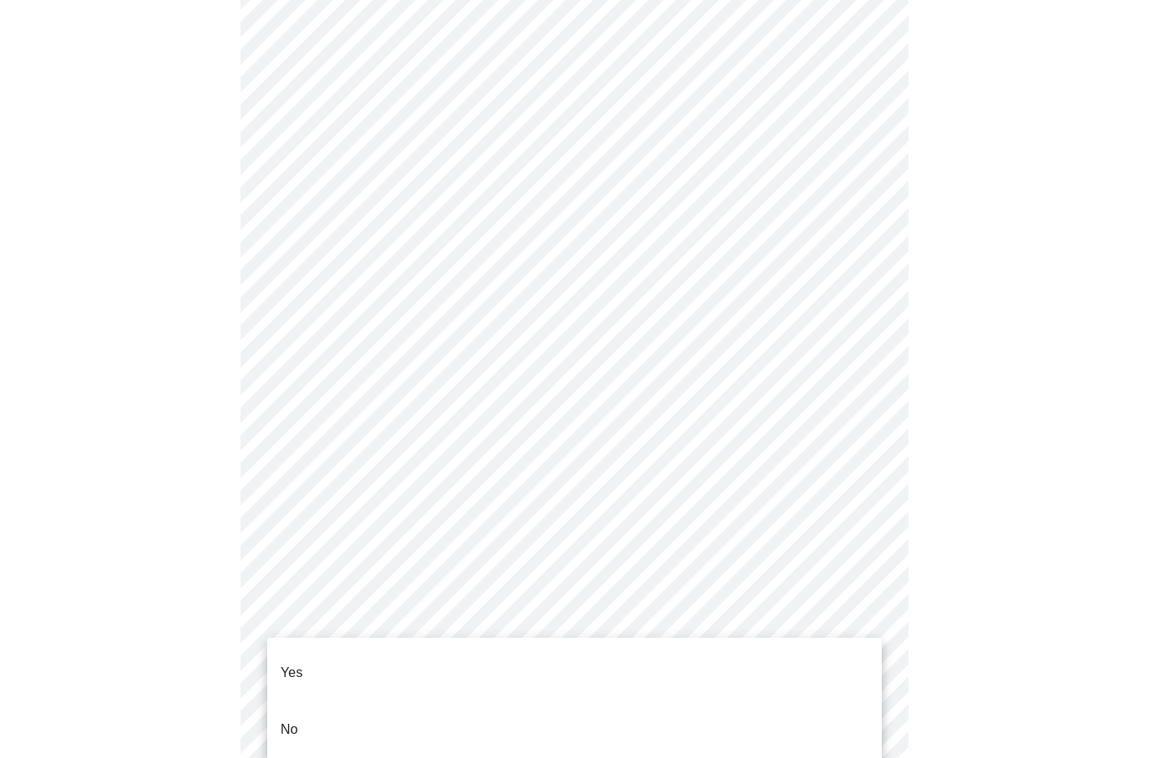
click at [312, 701] on li "No" at bounding box center [574, 729] width 614 height 57
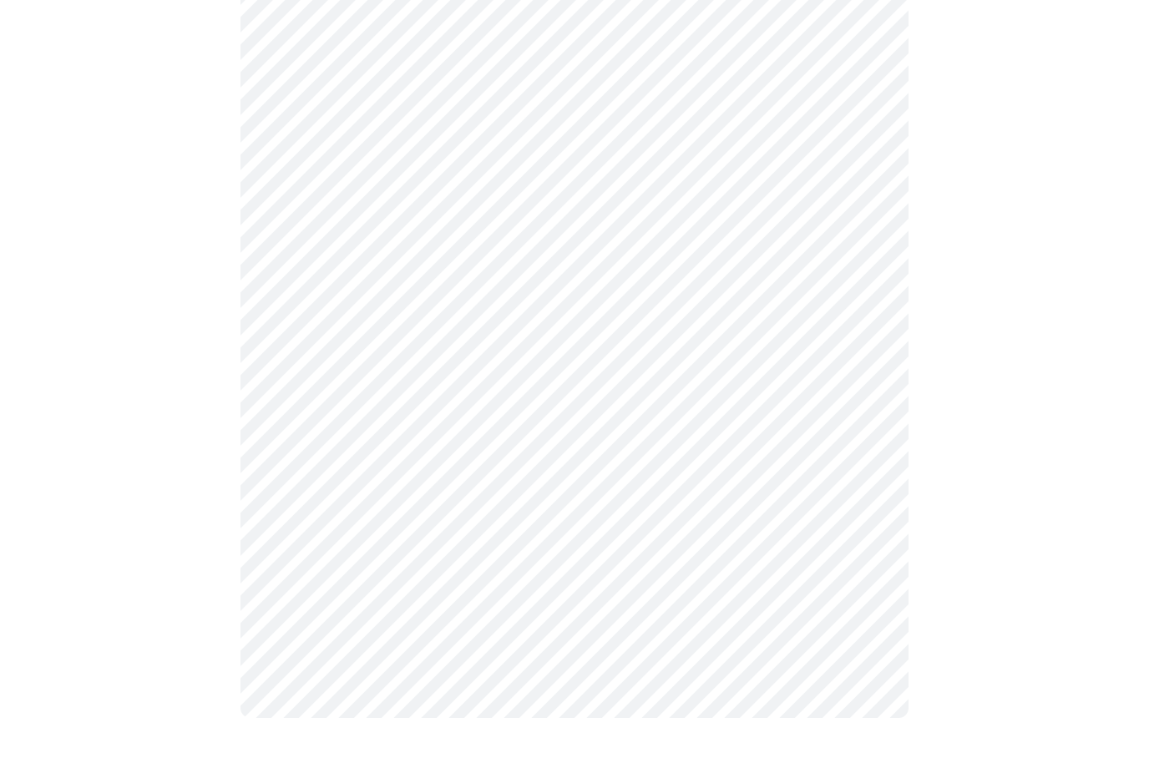
scroll to position [0, 0]
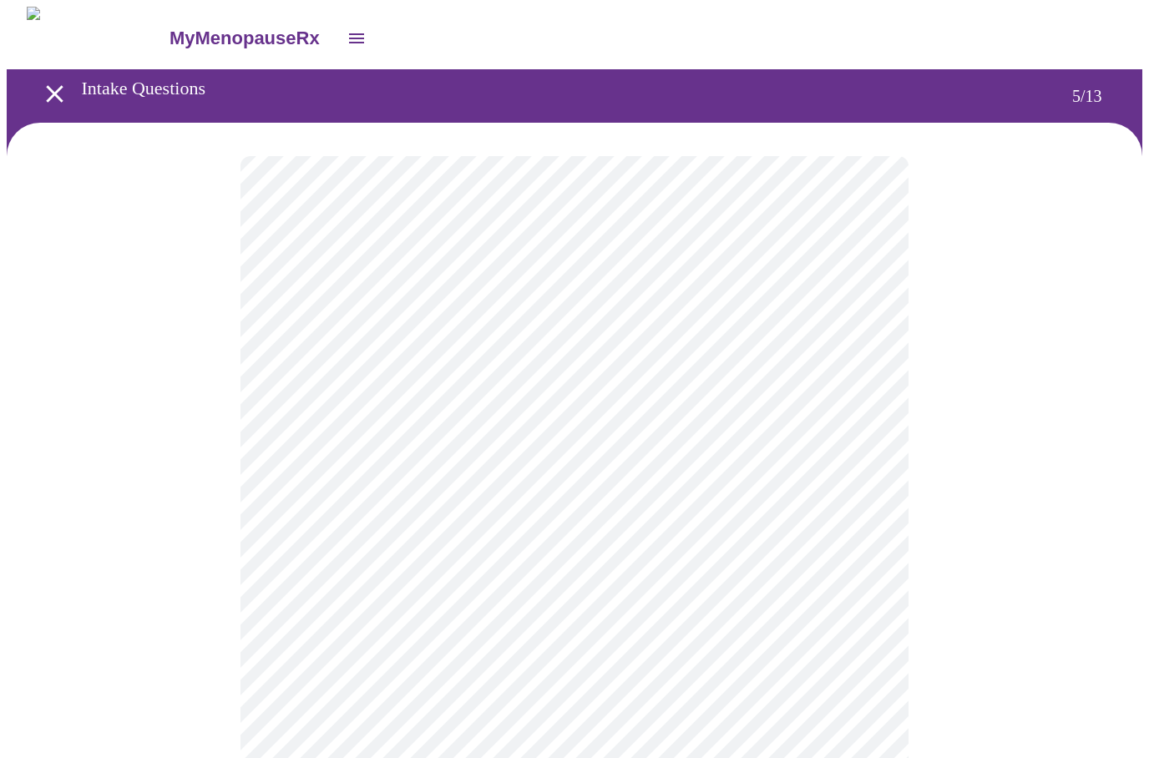
click at [877, 442] on body "MyMenopauseRx Intake Questions 5 / 13" at bounding box center [574, 628] width 1135 height 1242
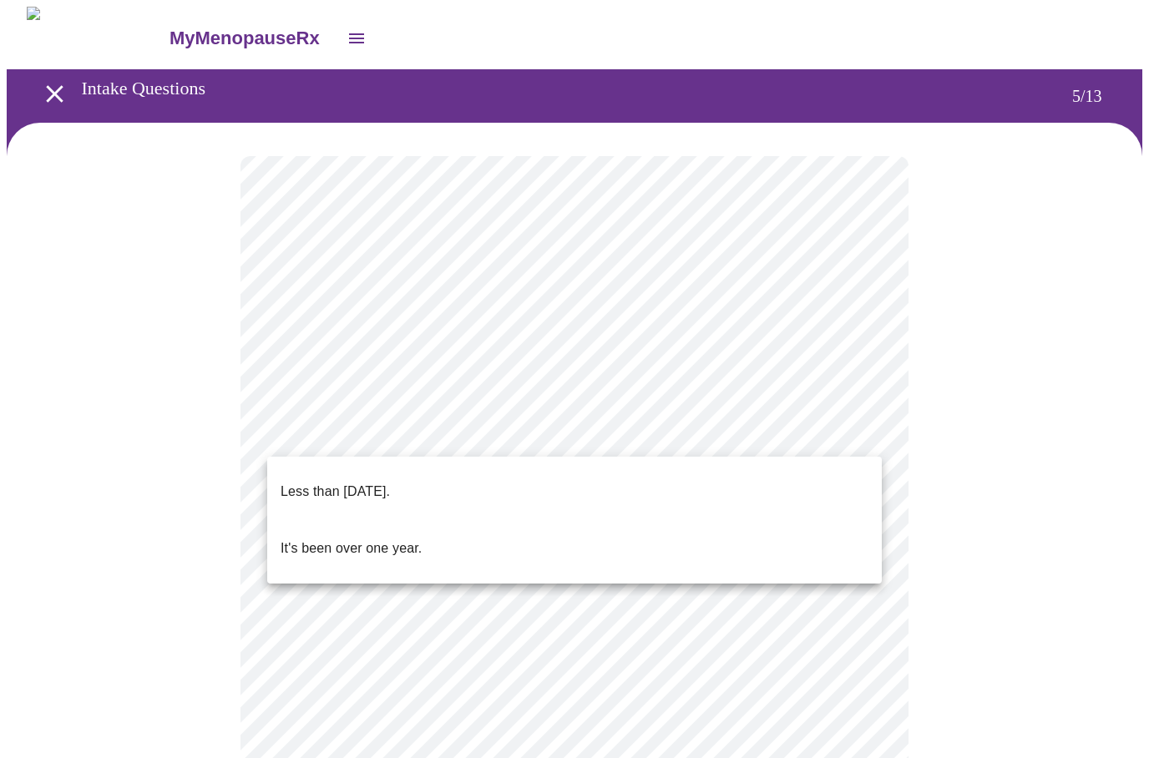
click at [390, 482] on p "Less than [DATE]." at bounding box center [334, 492] width 109 height 20
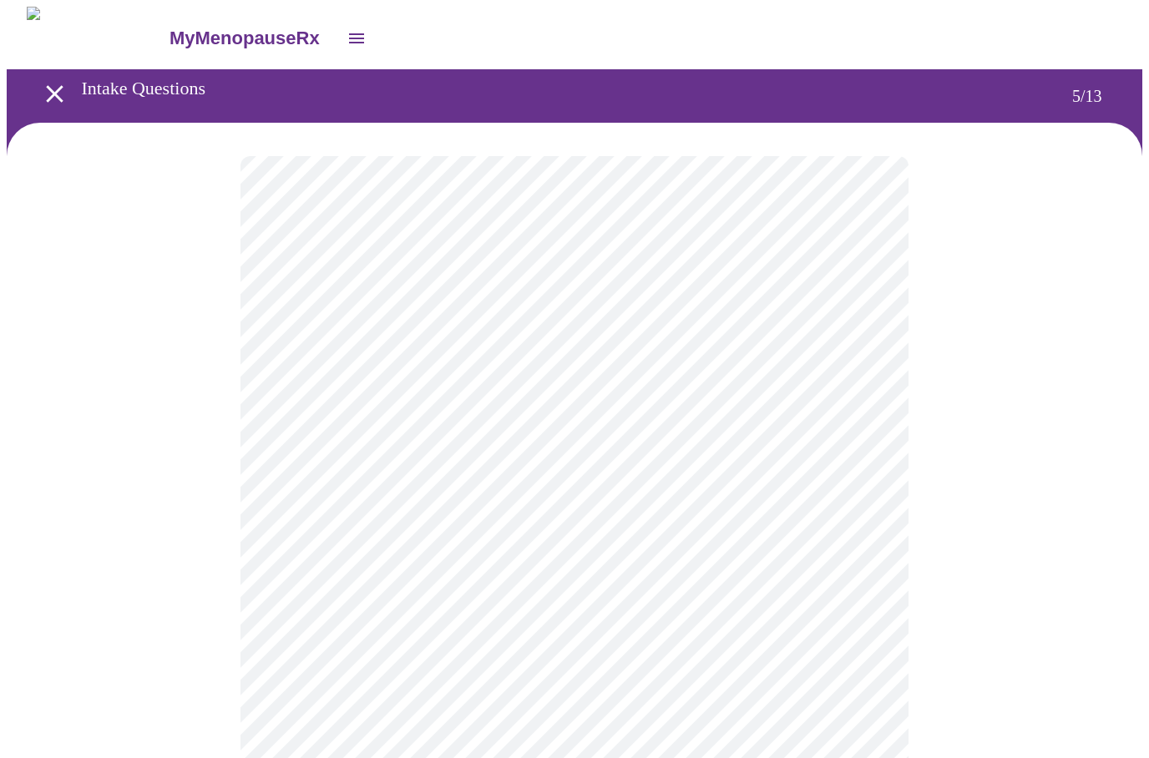
click at [875, 594] on body "MyMenopauseRx Intake Questions 5 / 13" at bounding box center [574, 623] width 1135 height 1233
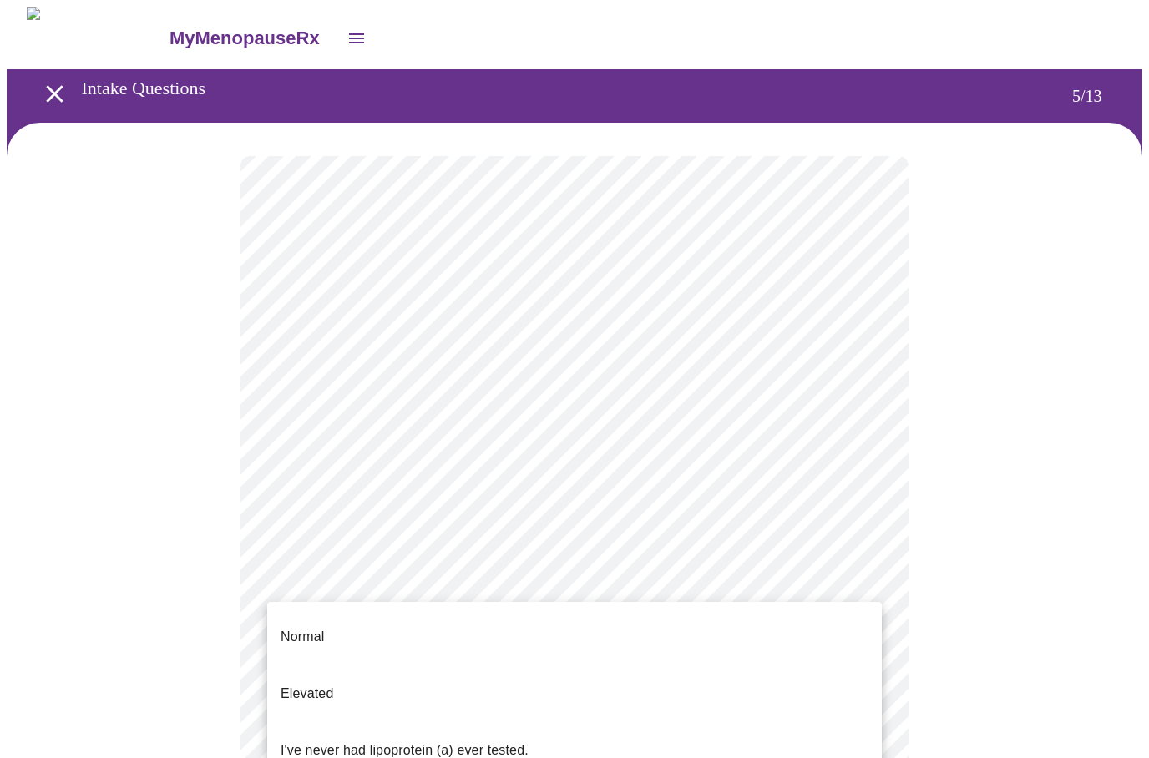
click at [326, 633] on li "Normal" at bounding box center [574, 637] width 614 height 57
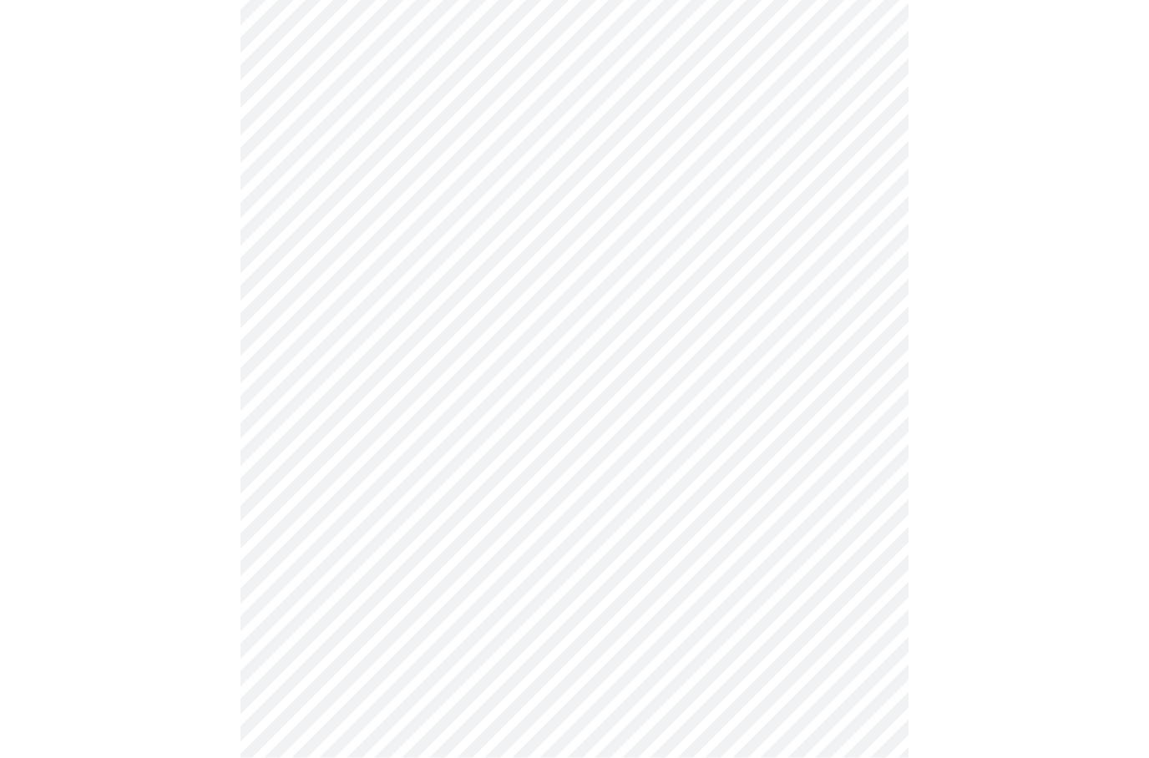
scroll to position [4142, 0]
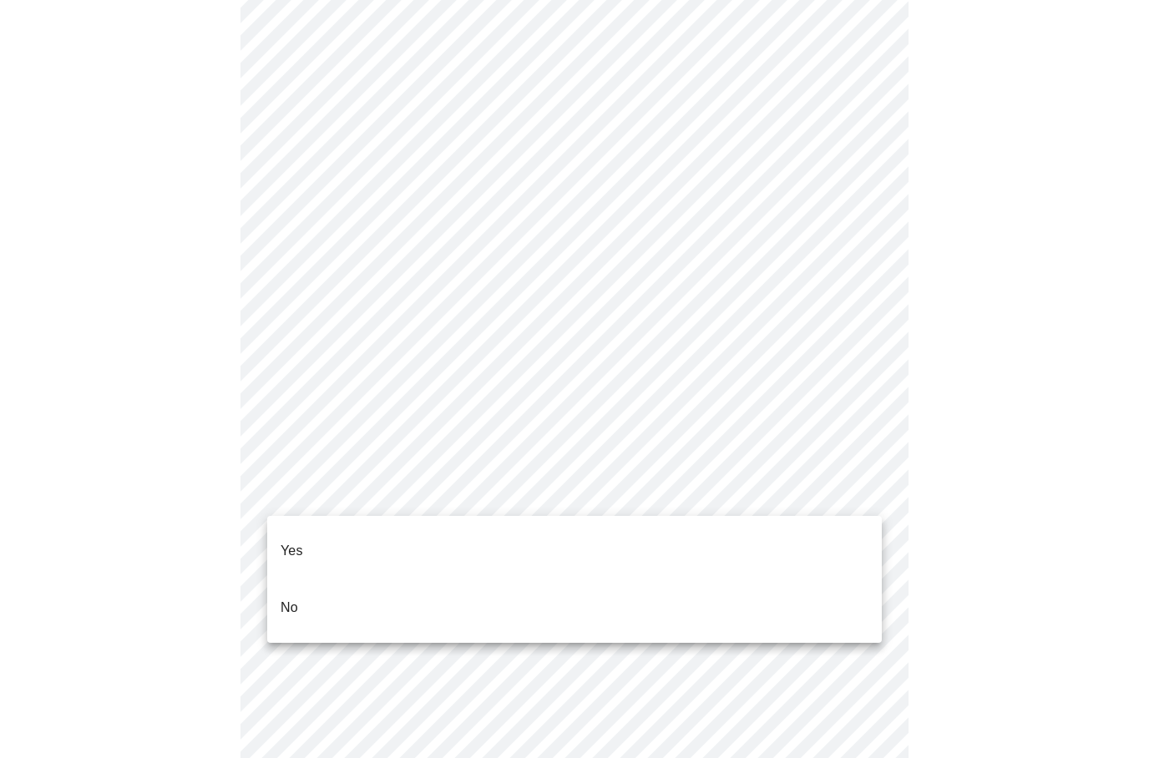
click at [306, 584] on li "No" at bounding box center [574, 607] width 614 height 57
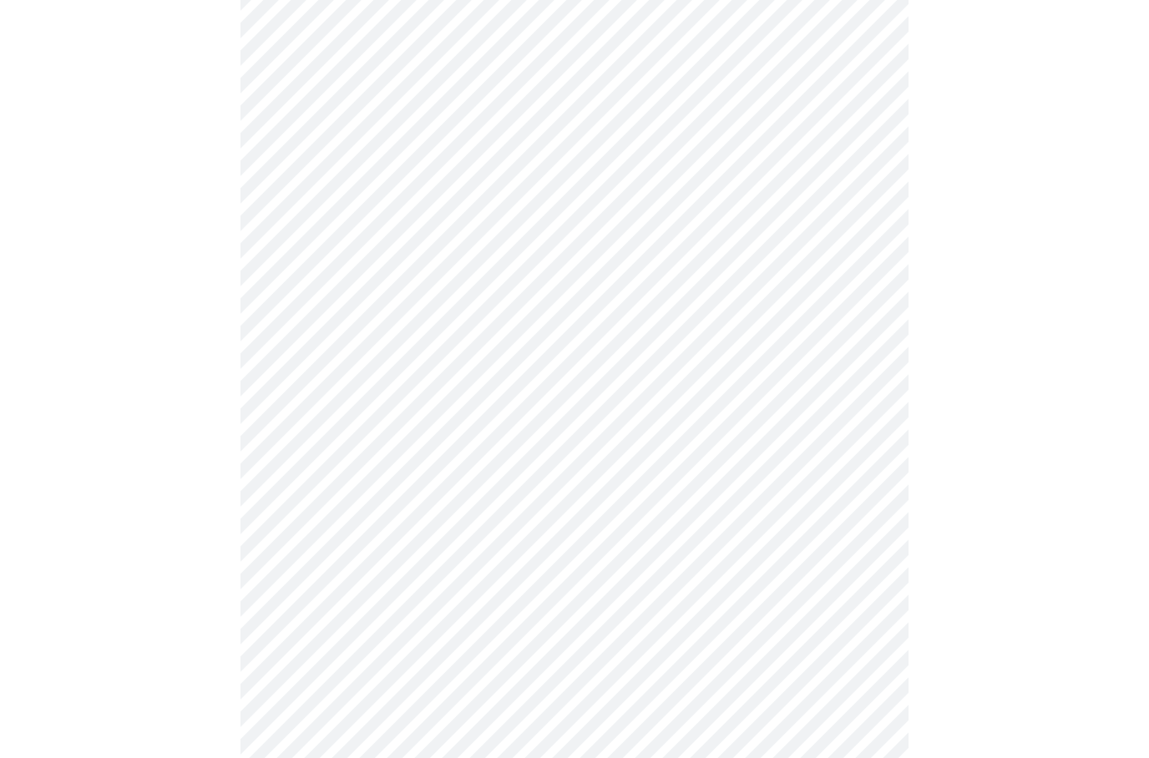
scroll to position [1330, 0]
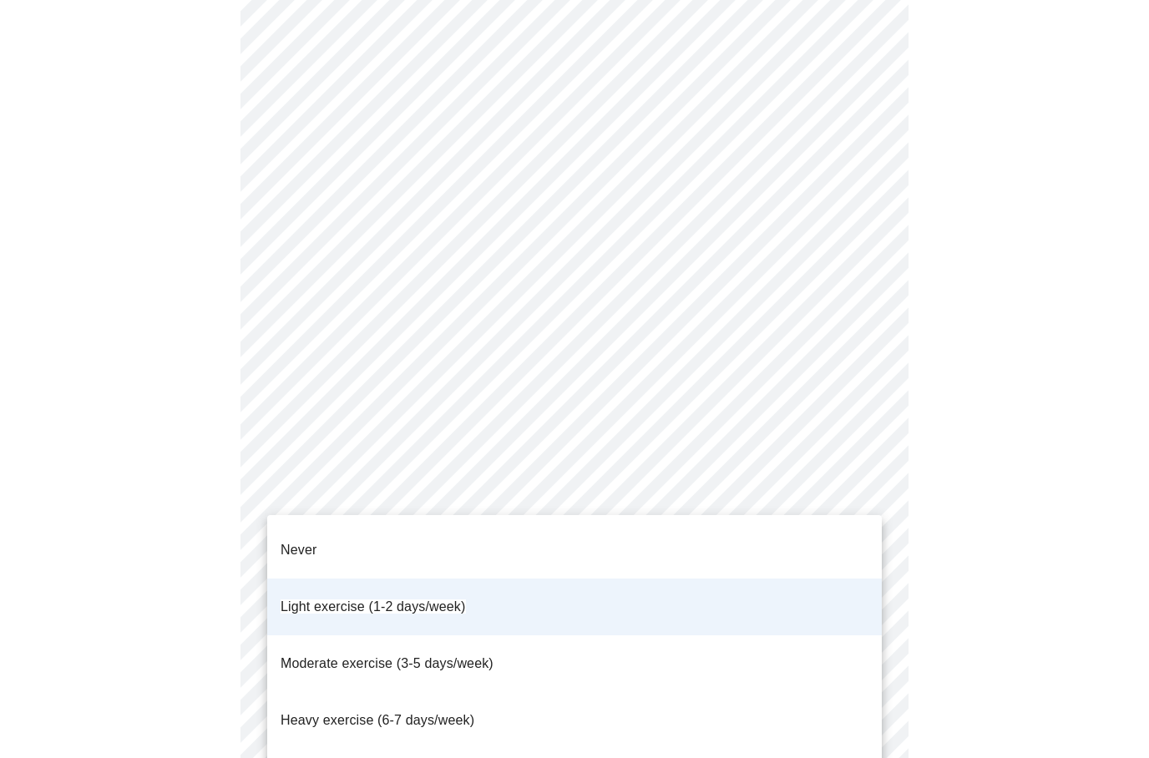
click at [465, 656] on span "Moderate exercise (3-5 days/week)" at bounding box center [386, 663] width 213 height 14
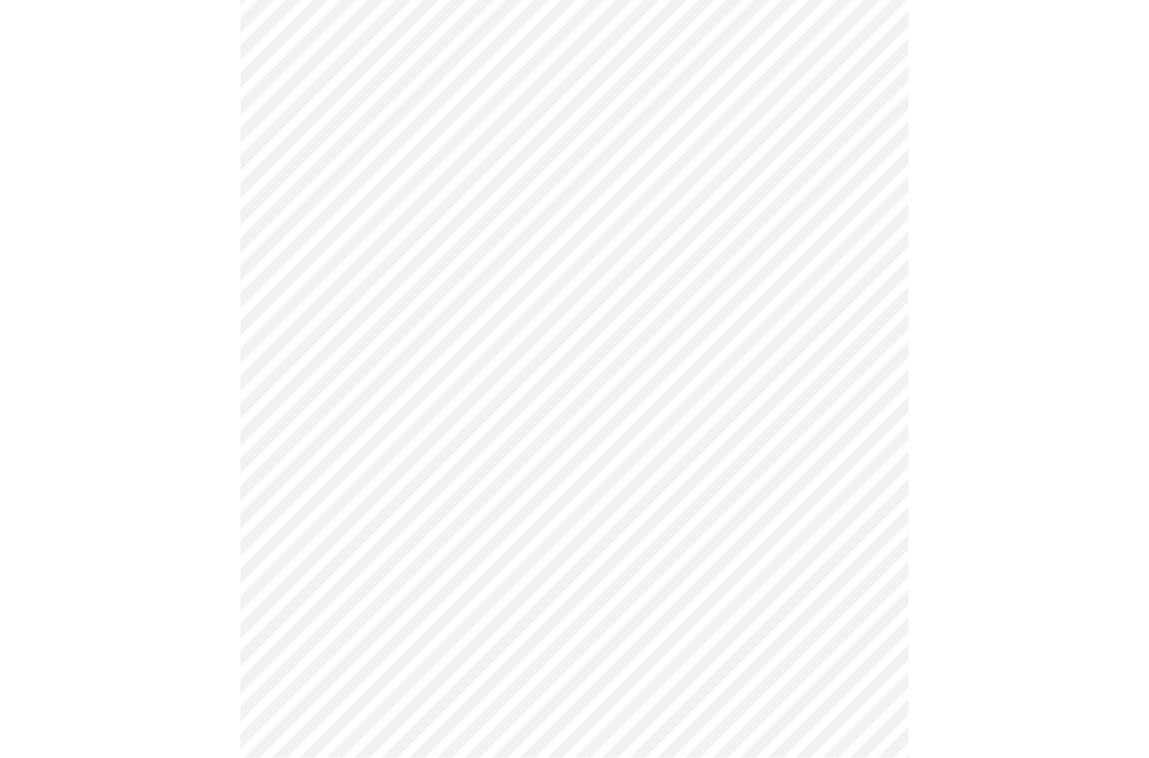
scroll to position [1407, 0]
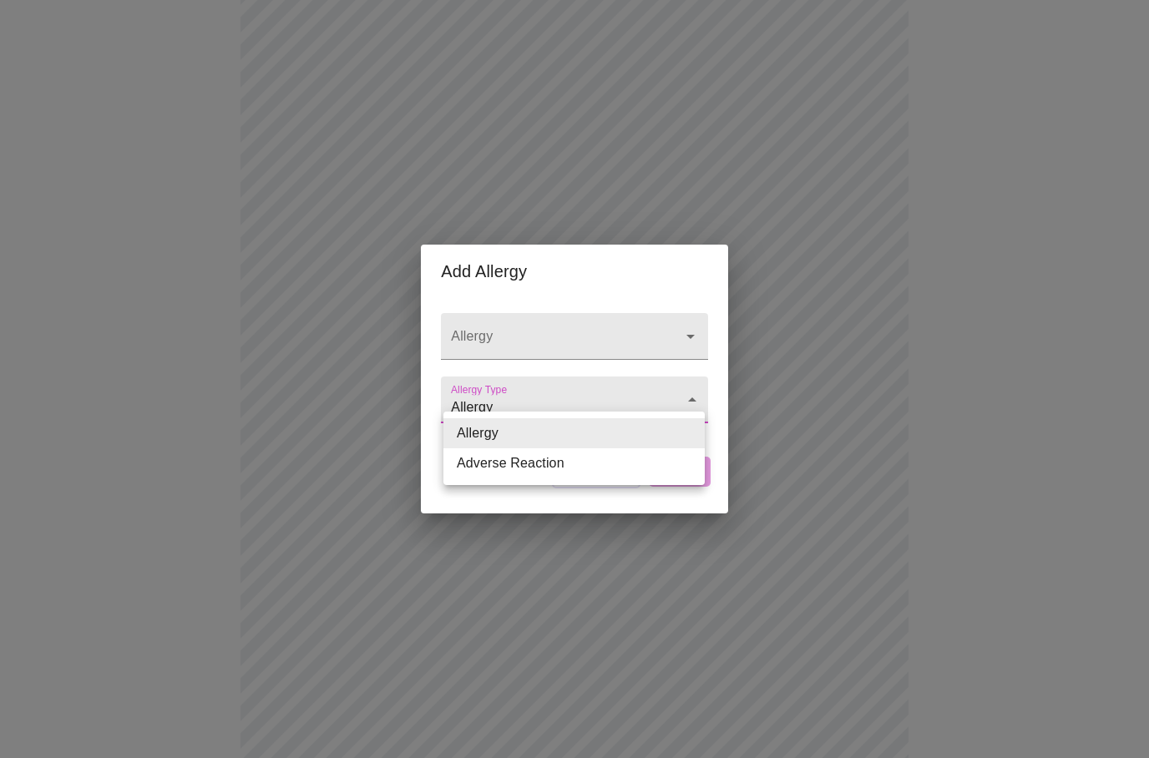
click at [707, 356] on div at bounding box center [574, 379] width 1149 height 758
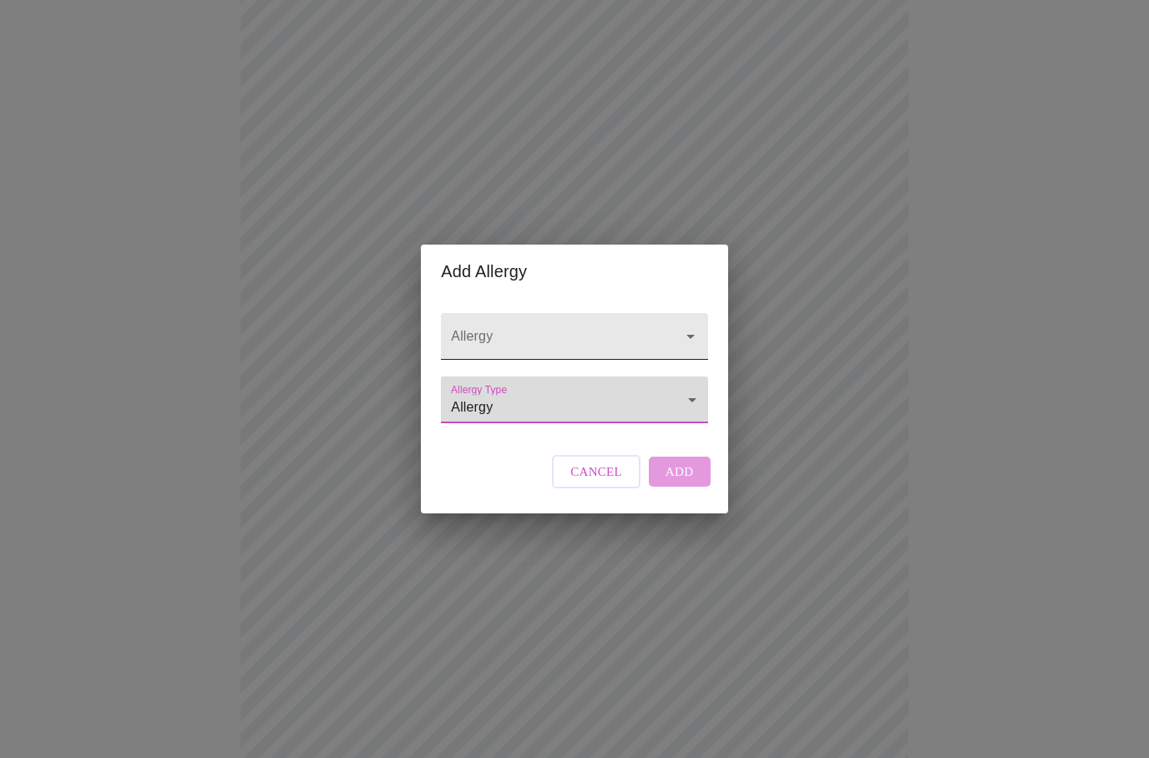
click at [704, 343] on div at bounding box center [574, 336] width 266 height 47
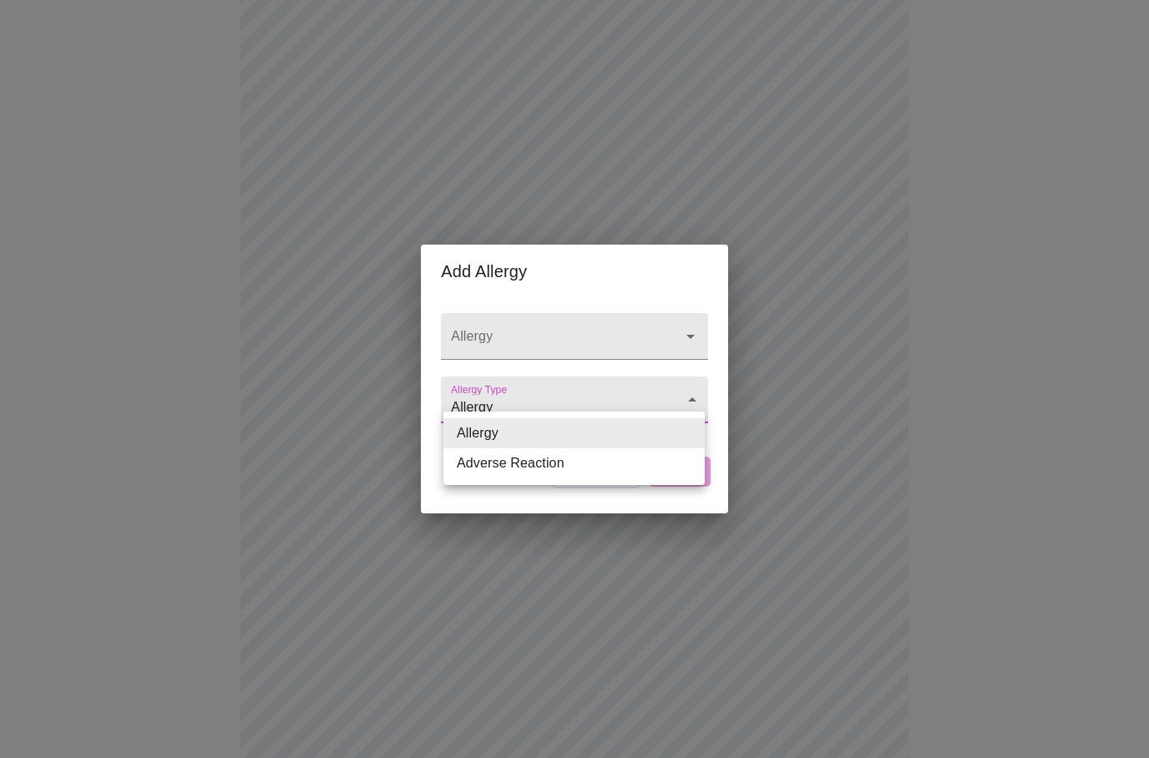
click at [1012, 306] on div at bounding box center [574, 379] width 1149 height 758
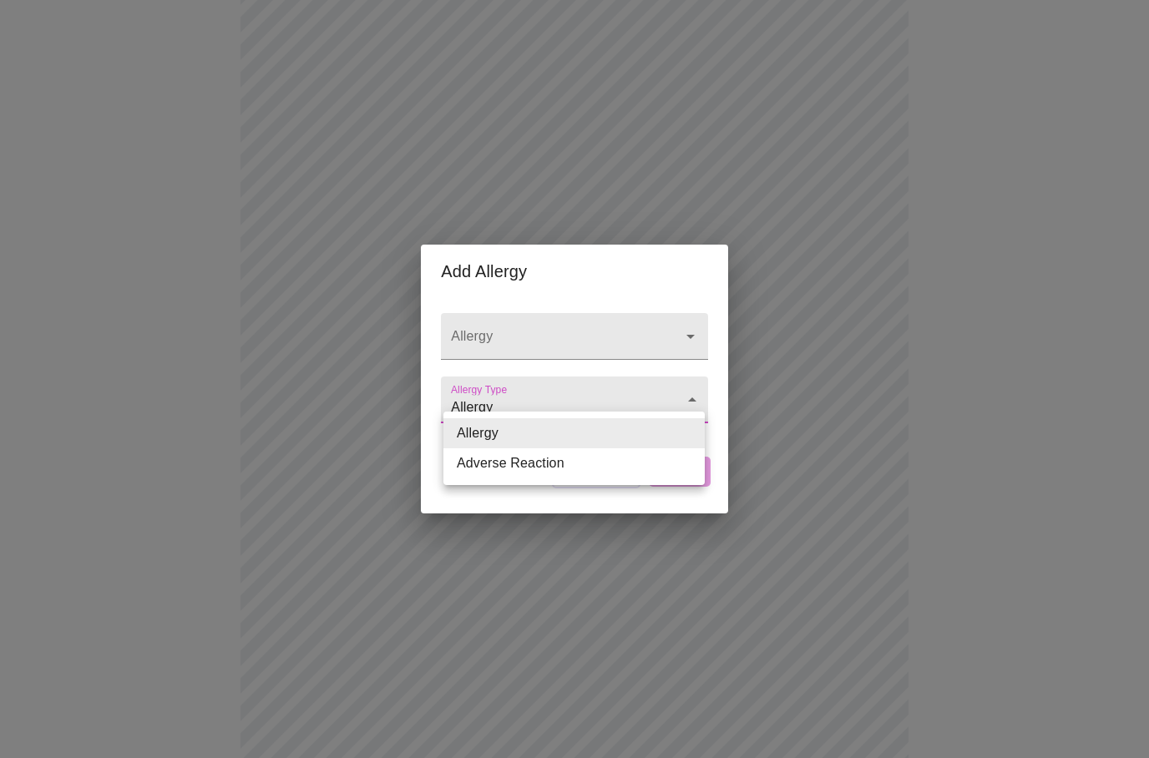
click at [556, 475] on li "Adverse Reaction" at bounding box center [573, 463] width 261 height 30
type input "Adverse Reaction"
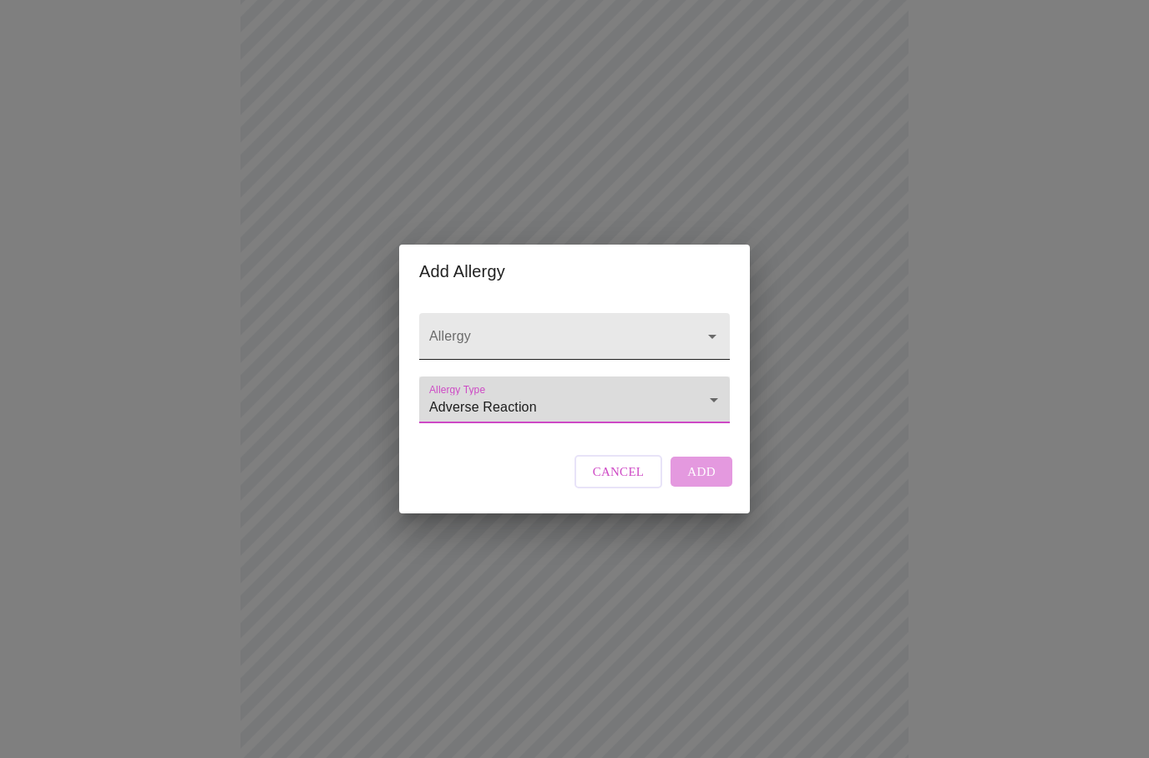
click at [482, 341] on div at bounding box center [574, 336] width 311 height 47
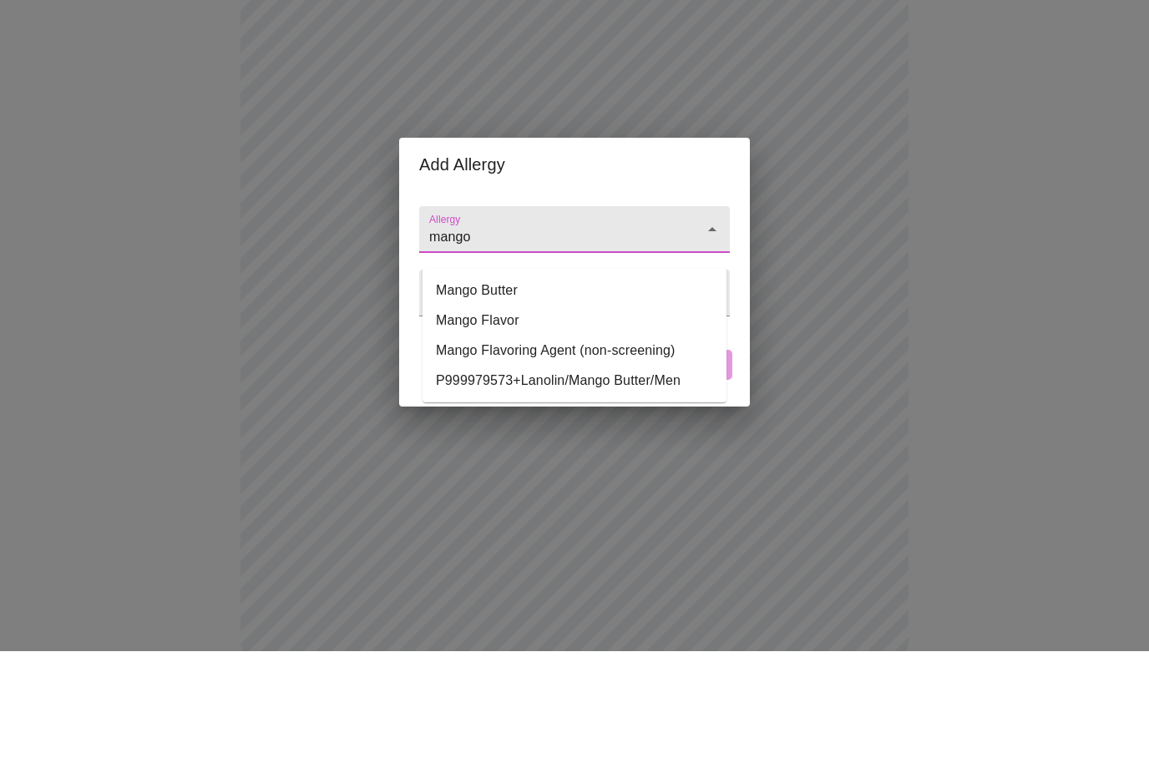
scroll to position [1473, 0]
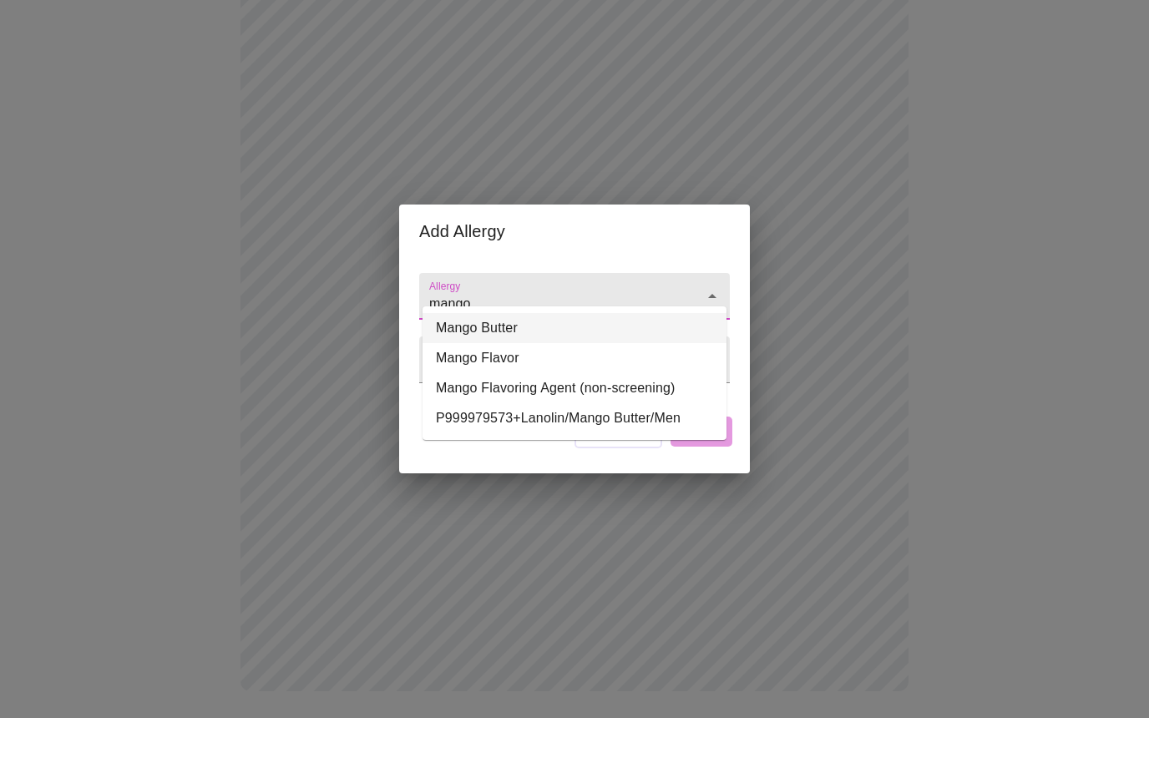
click at [518, 353] on li "Mango Butter" at bounding box center [574, 368] width 304 height 30
type input "Mango Butter"
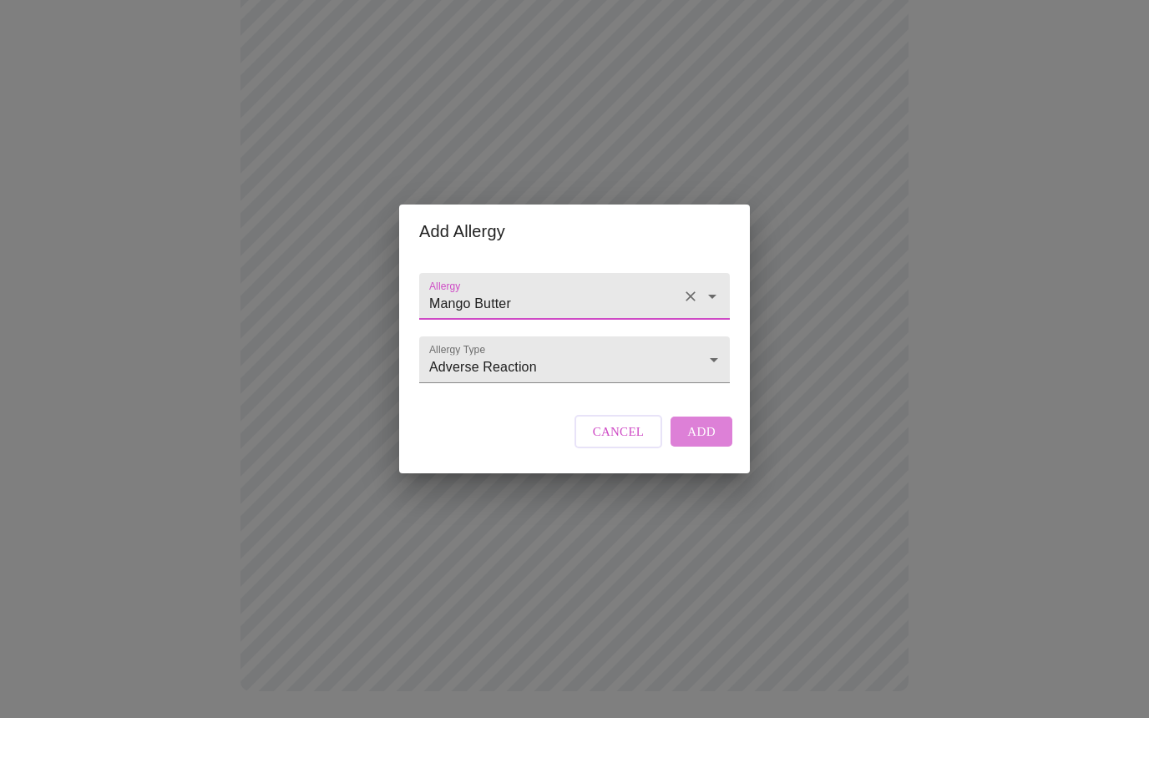
click at [711, 461] on span "Add" at bounding box center [701, 472] width 28 height 22
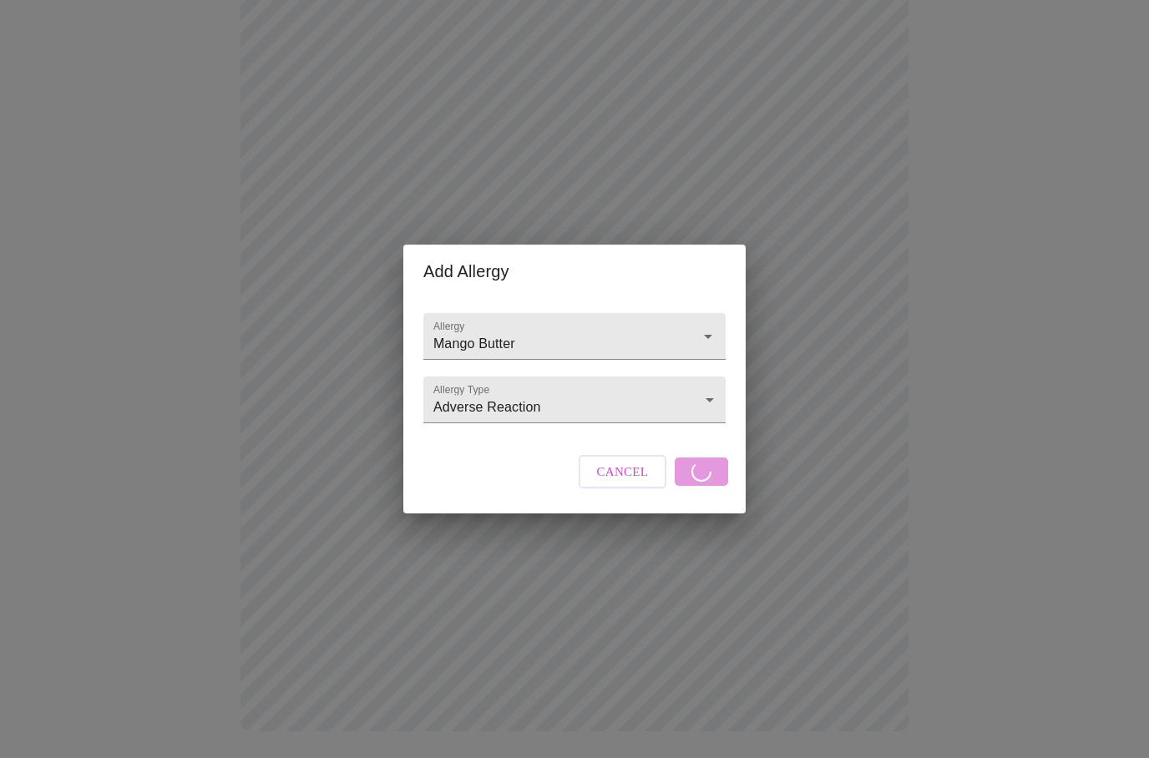
scroll to position [1440, 0]
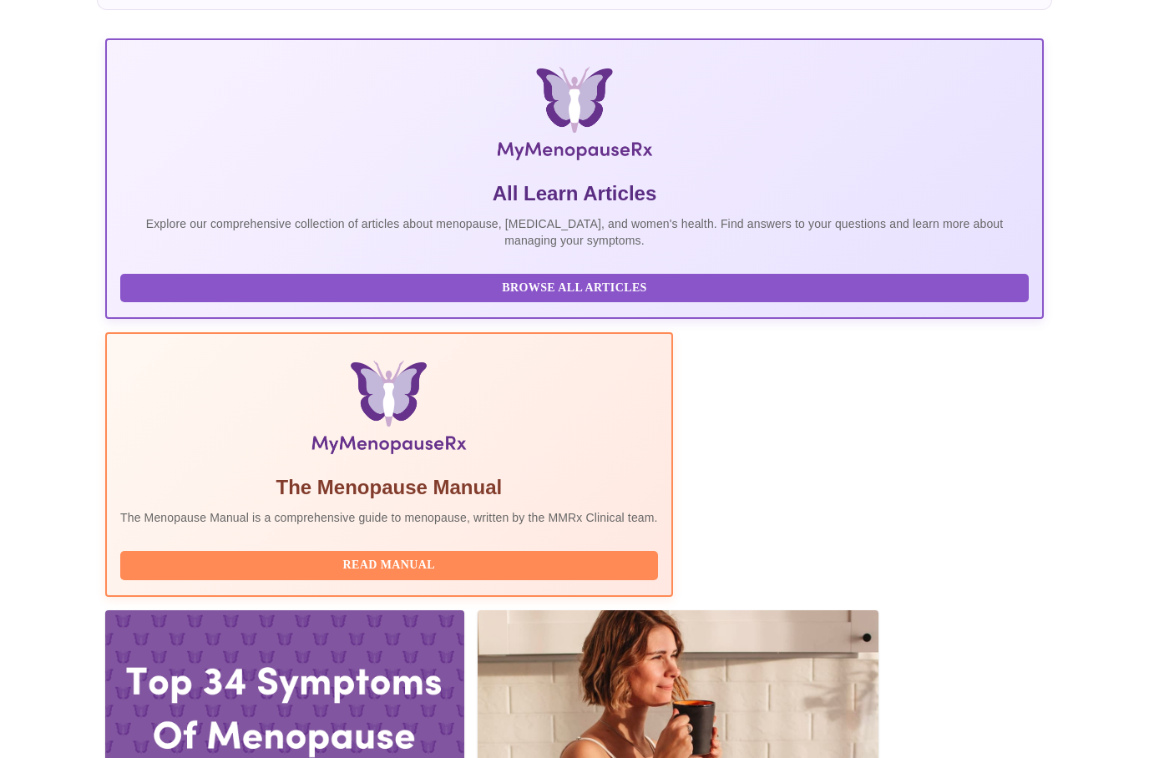
scroll to position [434, 0]
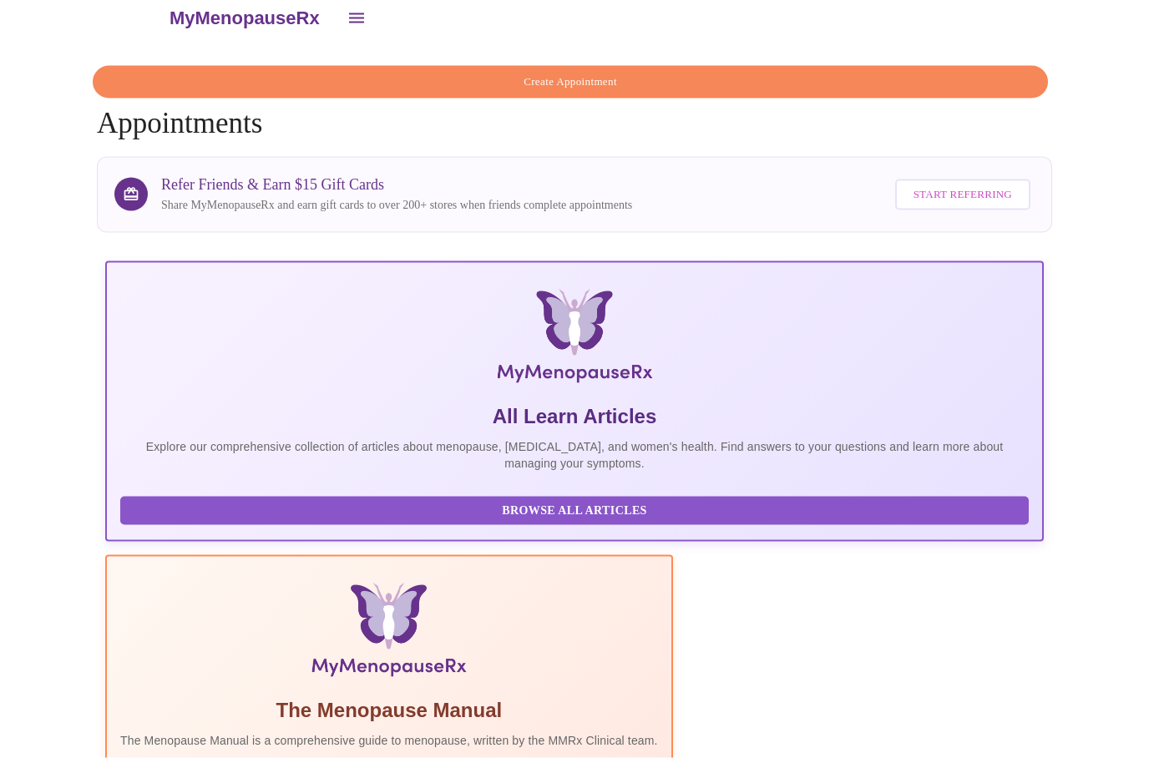
scroll to position [0, 0]
